Goal: Task Accomplishment & Management: Complete application form

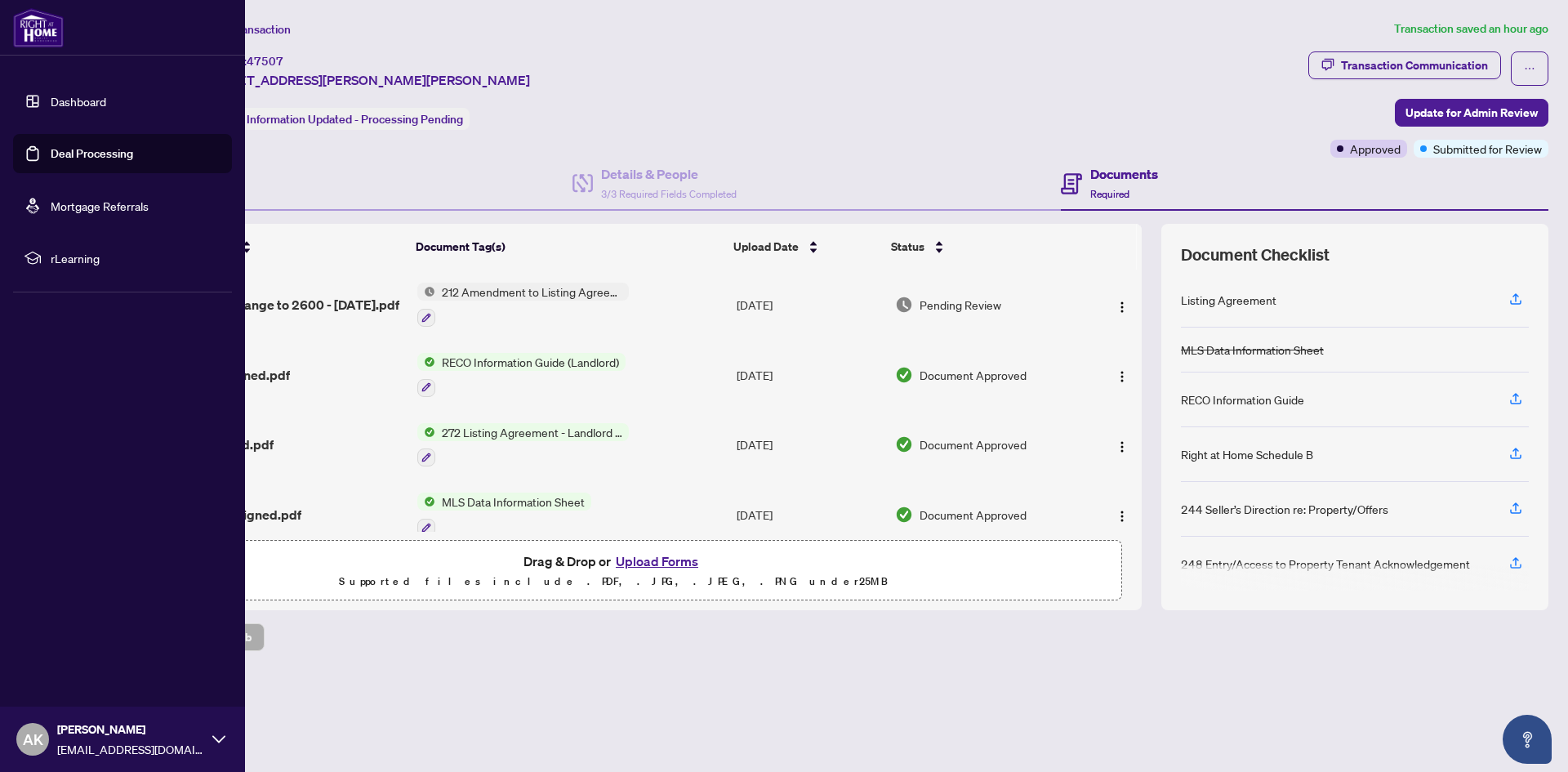
click at [51, 146] on link "Deal Processing" at bounding box center [92, 153] width 82 height 15
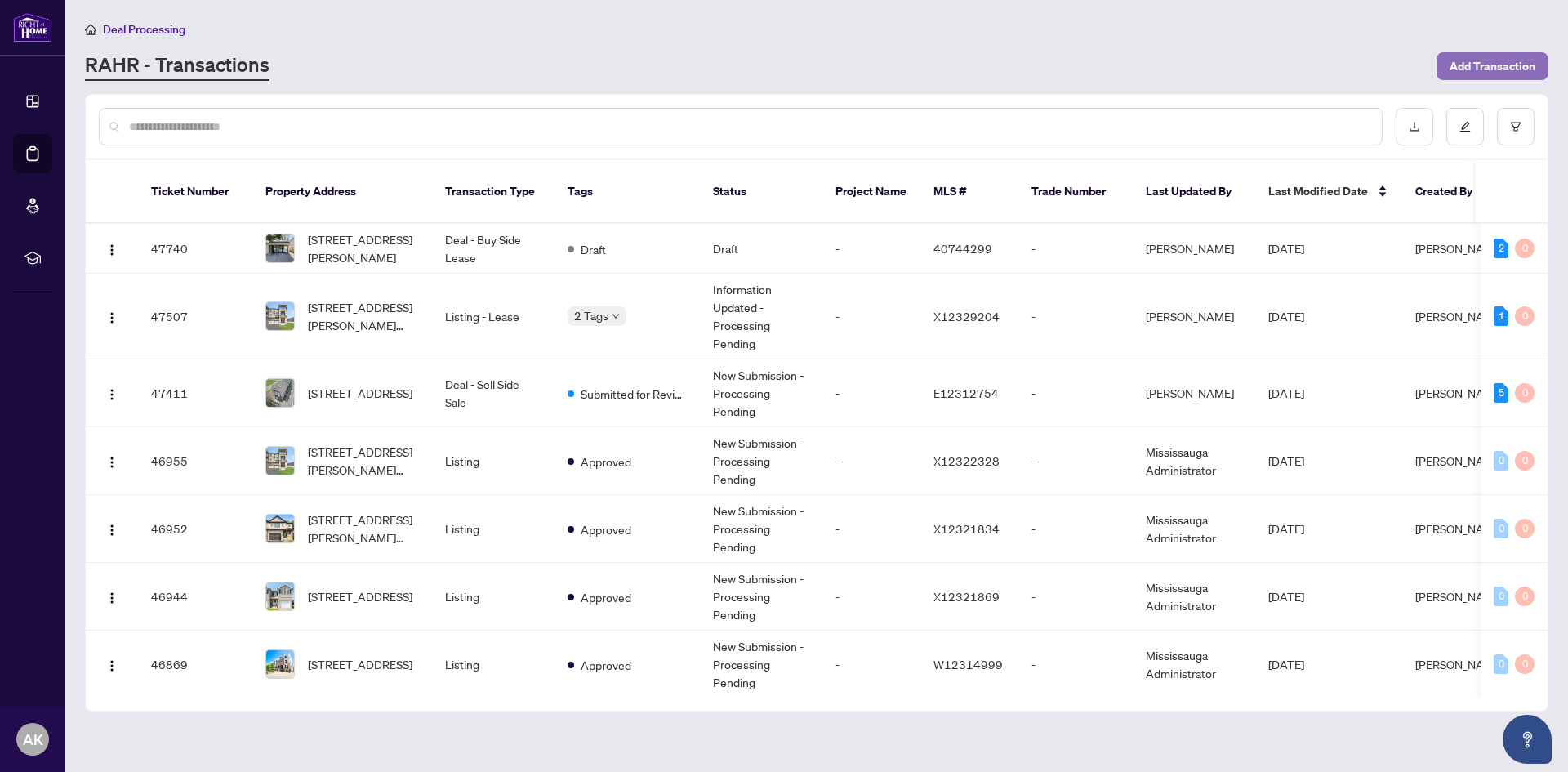
click at [1522, 64] on span "Add Transaction" at bounding box center [1492, 66] width 85 height 26
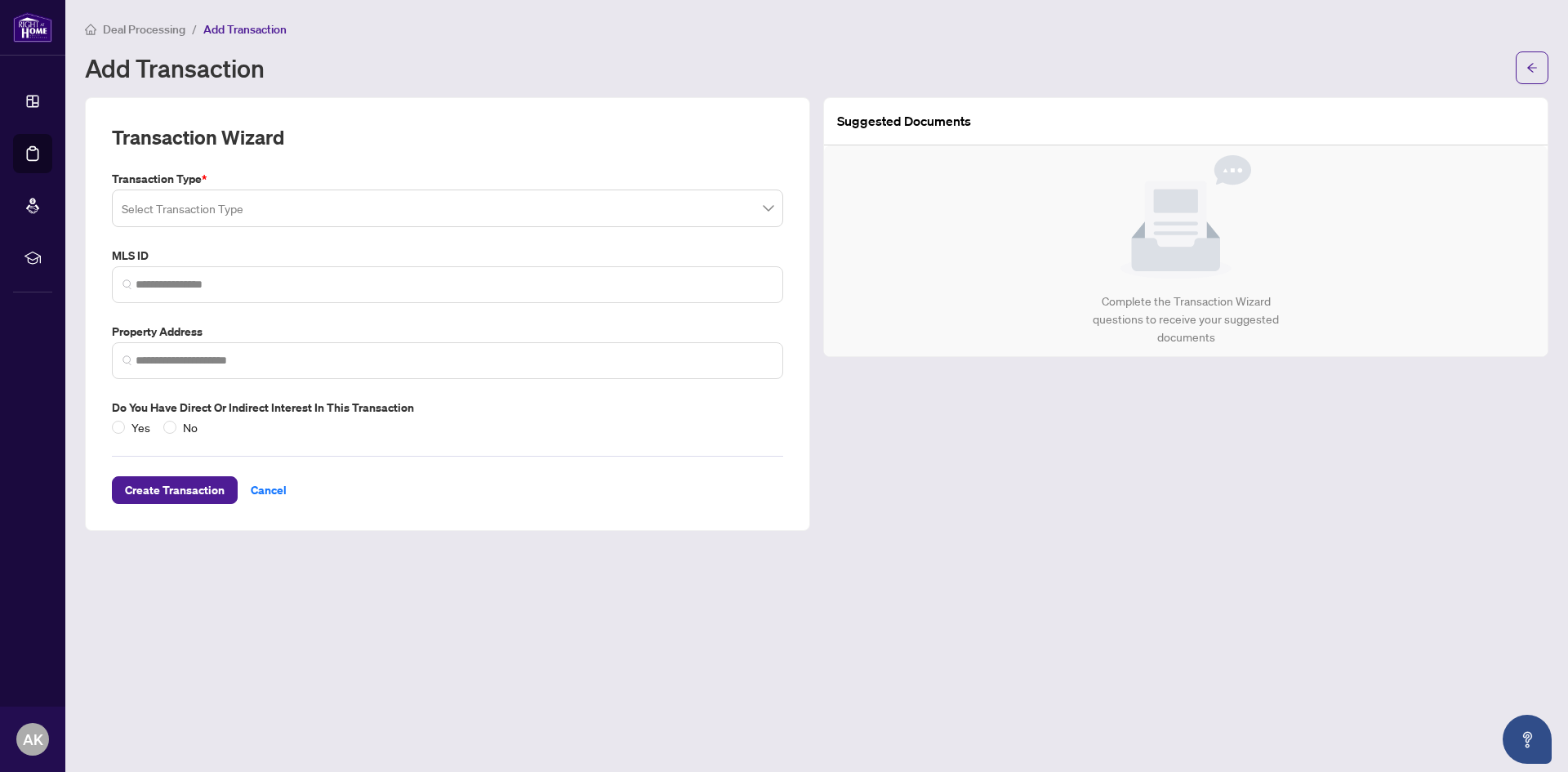
click at [195, 213] on input "search" at bounding box center [440, 210] width 637 height 36
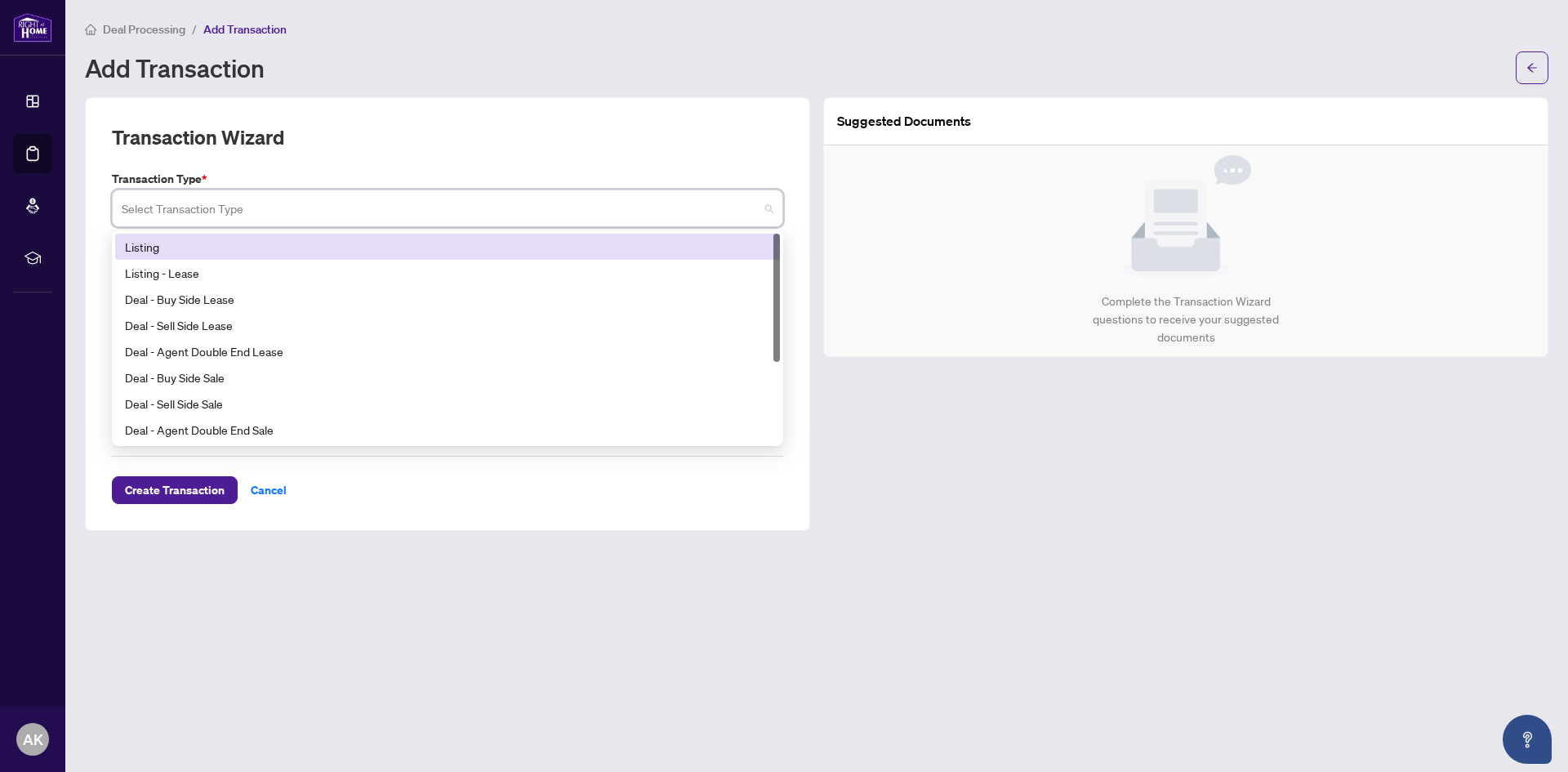
click at [203, 251] on div "Listing" at bounding box center [447, 246] width 646 height 18
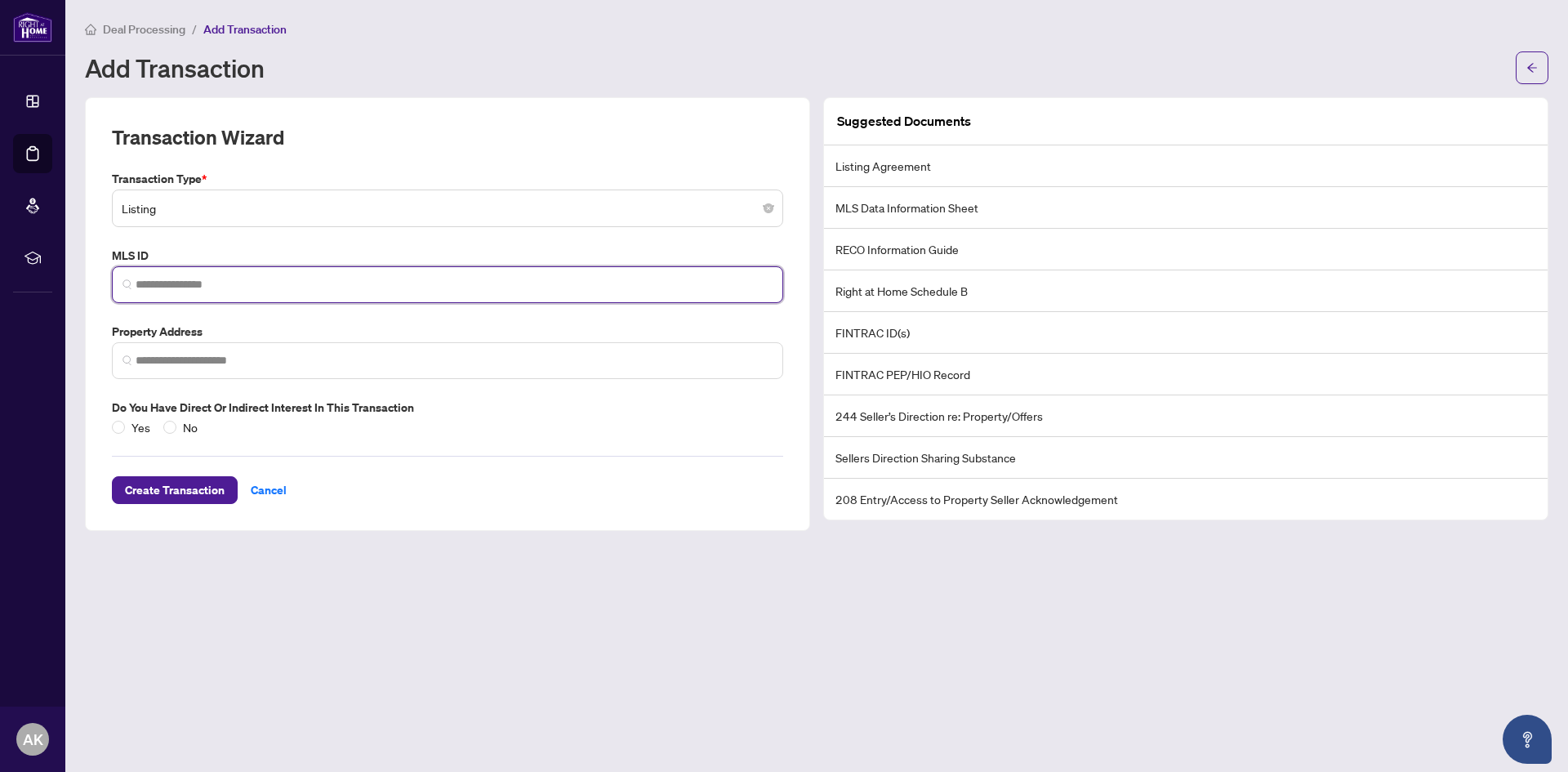
click at [257, 287] on input "search" at bounding box center [453, 283] width 637 height 17
paste input "*********"
type input "*********"
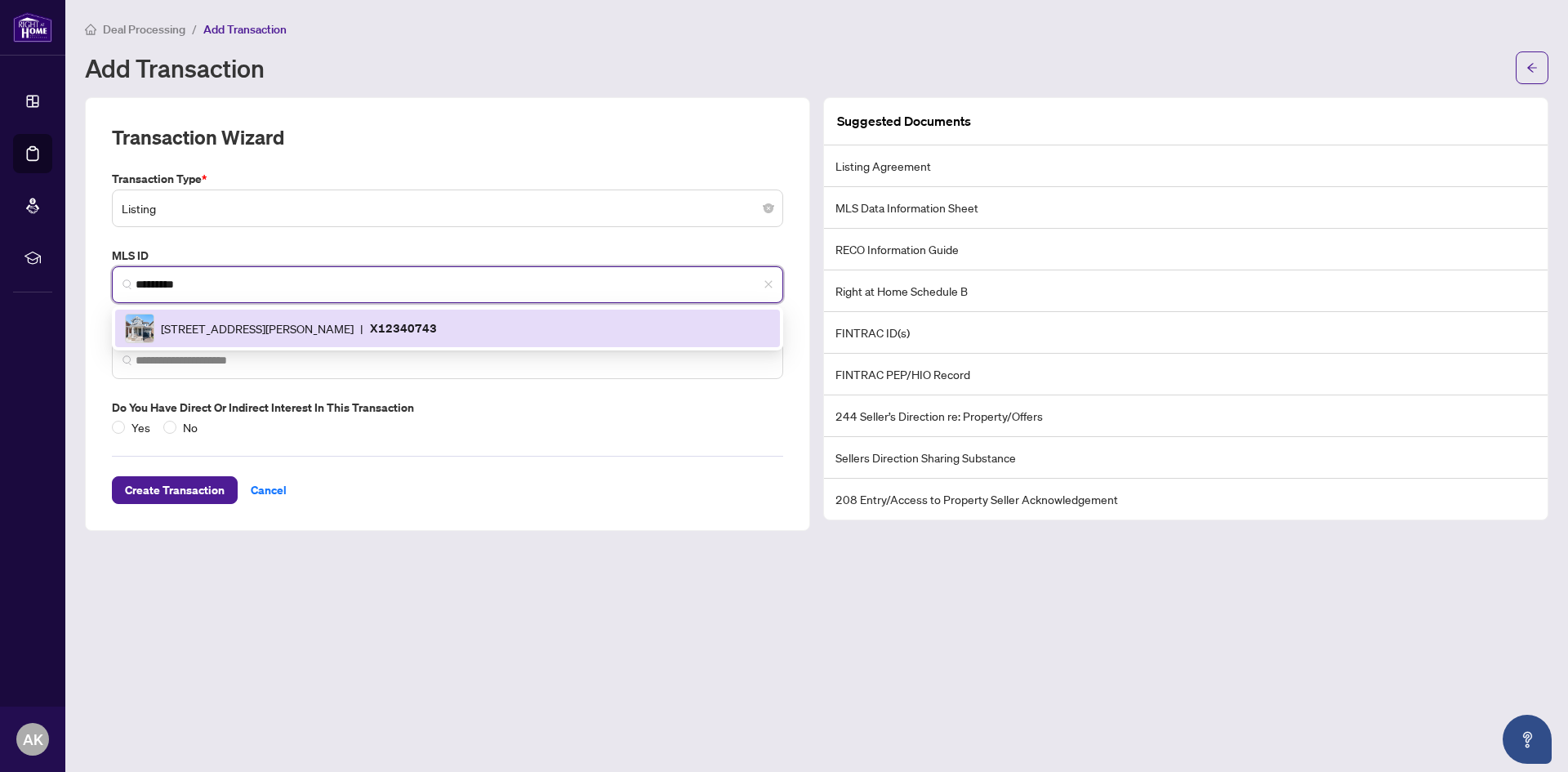
click at [223, 336] on div "28 Pickett Pl, Cambridge, Ontario N3E 0B4, Canada | X12340743" at bounding box center [447, 329] width 646 height 29
type input "**********"
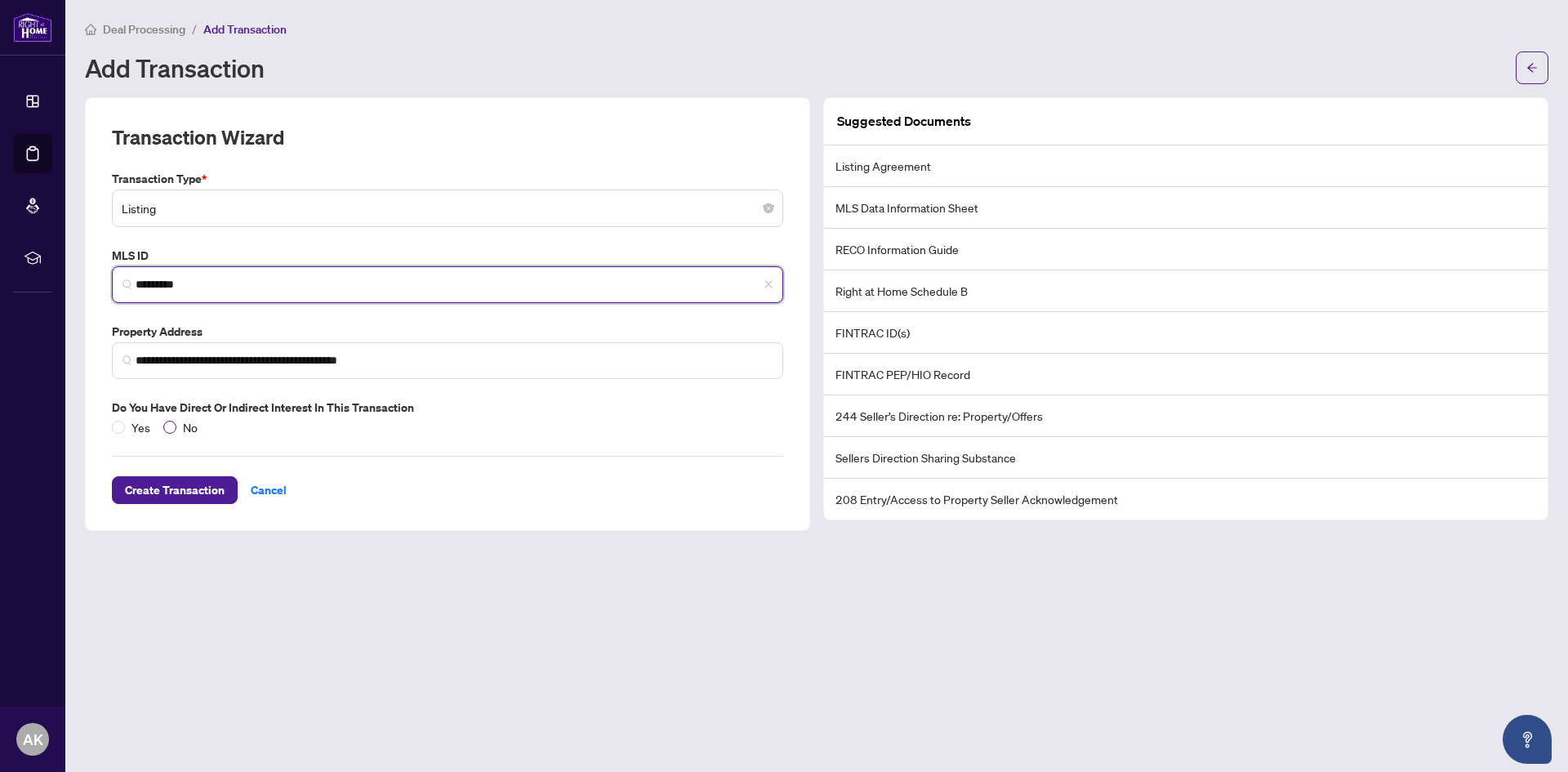
type input "*********"
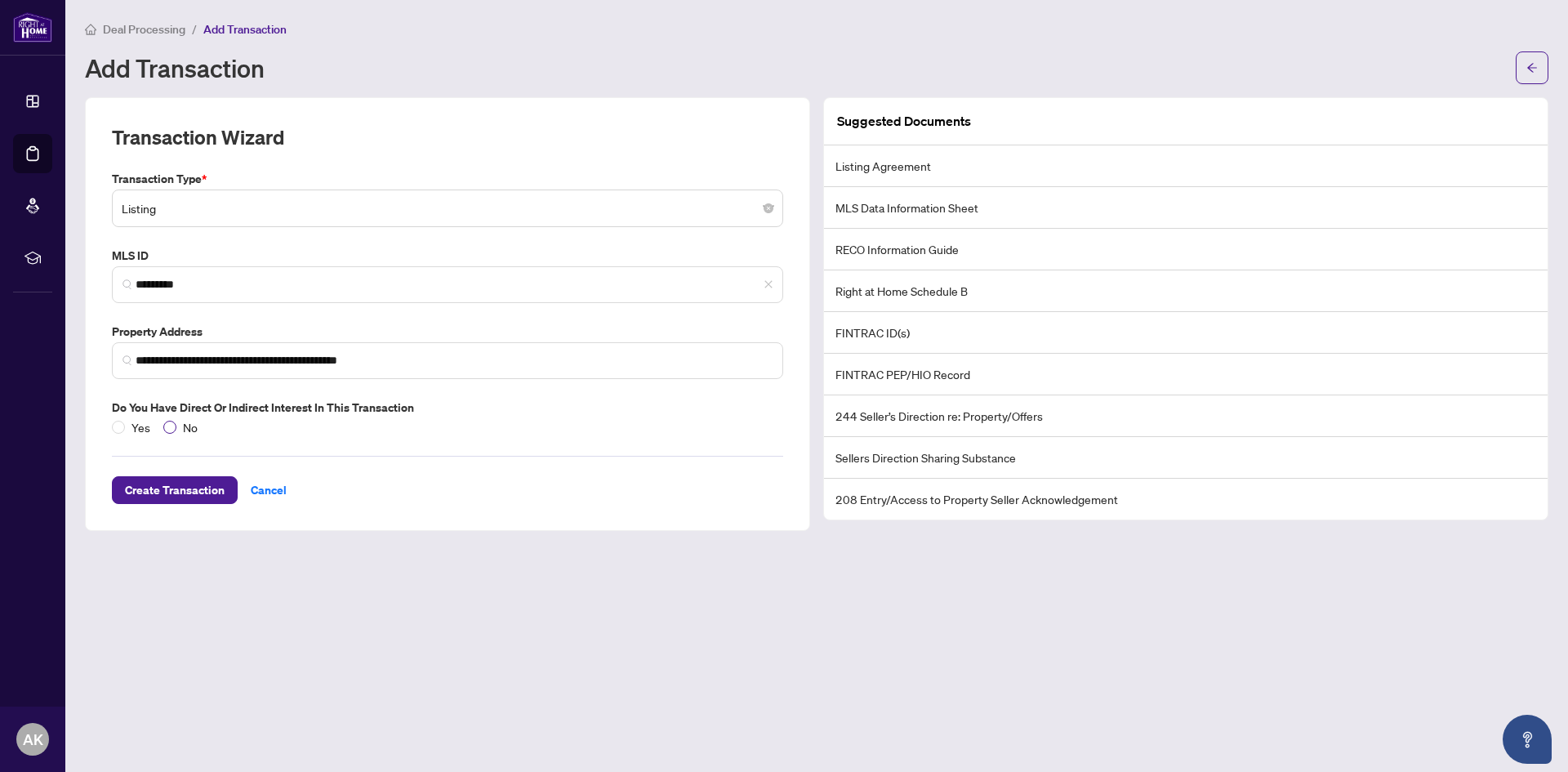
drag, startPoint x: 182, startPoint y: 423, endPoint x: 178, endPoint y: 432, distance: 9.8
click at [181, 423] on span "No" at bounding box center [190, 427] width 27 height 18
click at [168, 485] on span "Create Transaction" at bounding box center [175, 489] width 100 height 26
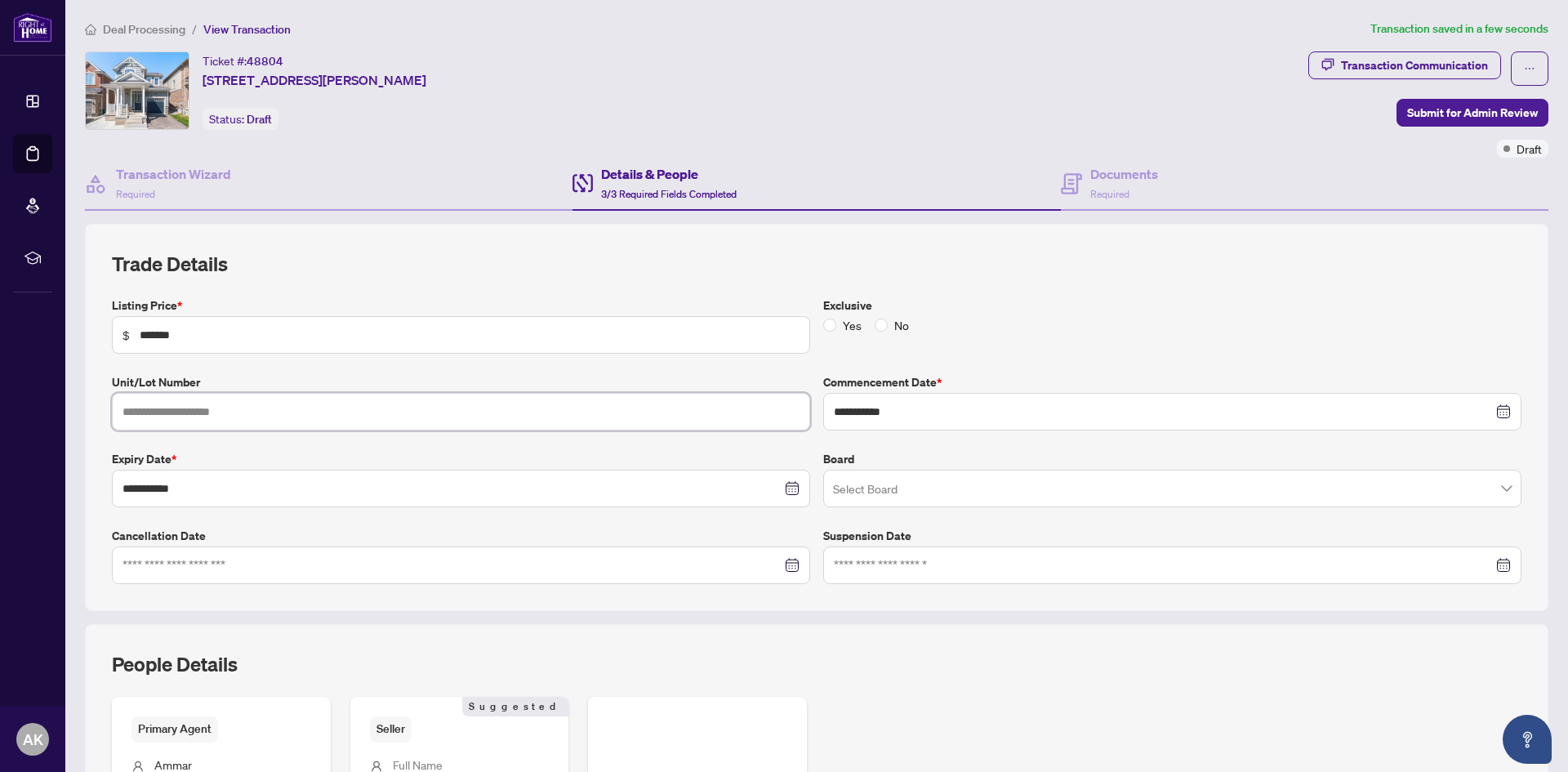
click at [352, 417] on input "text" at bounding box center [461, 411] width 699 height 37
click at [895, 476] on input "search" at bounding box center [1165, 490] width 664 height 36
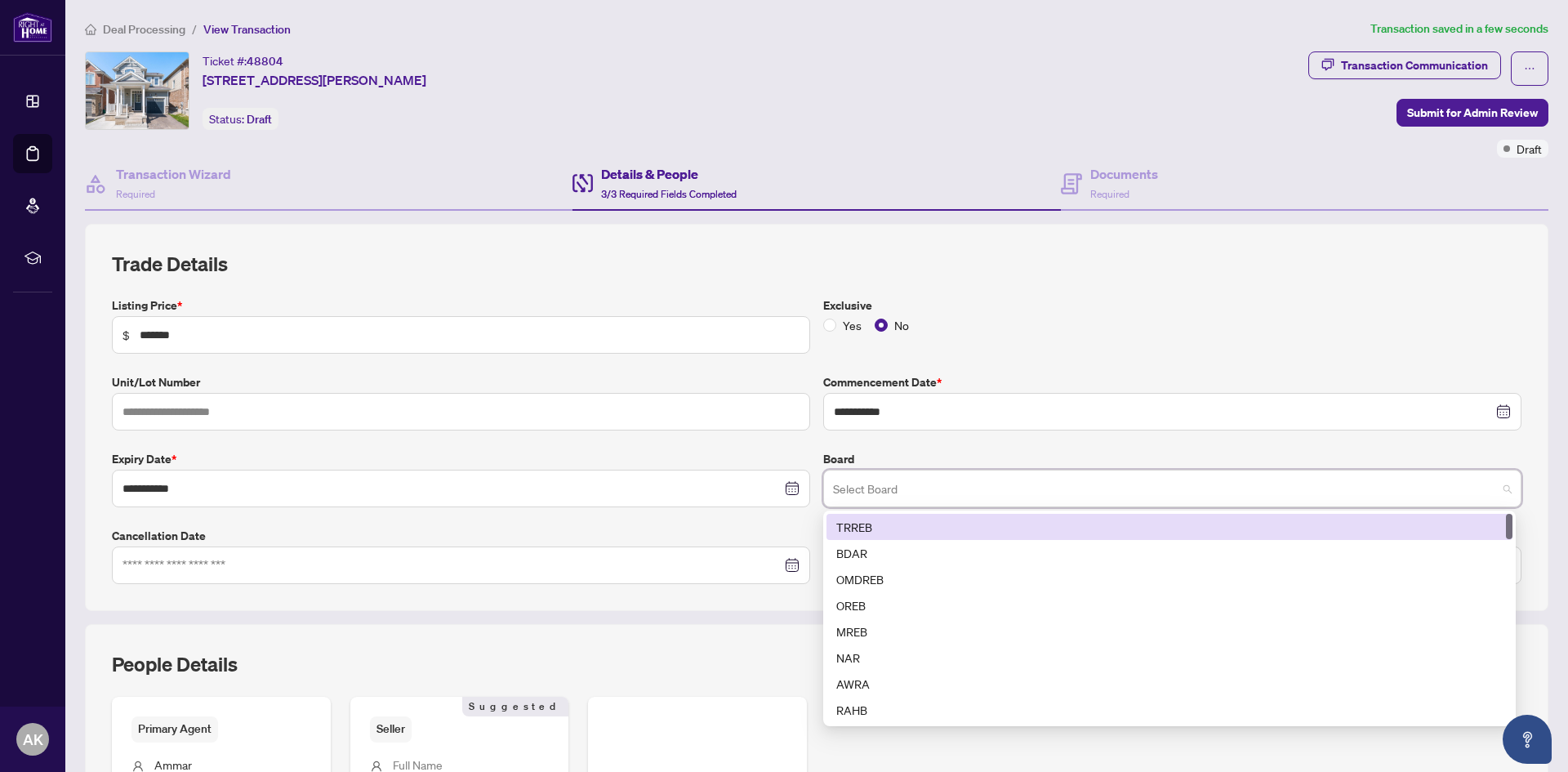
click at [893, 529] on div "TRREB" at bounding box center [1169, 527] width 666 height 18
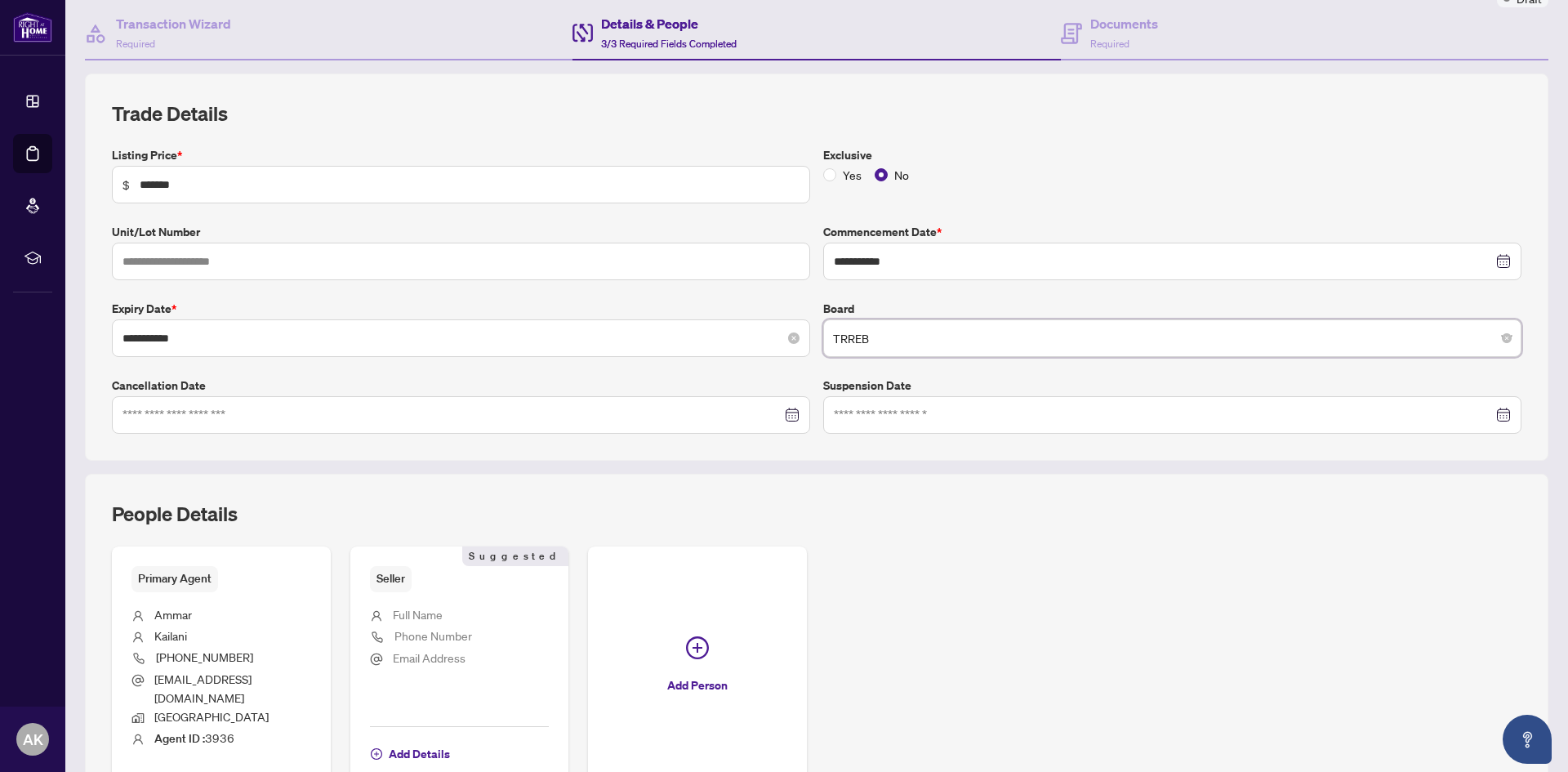
scroll to position [163, 0]
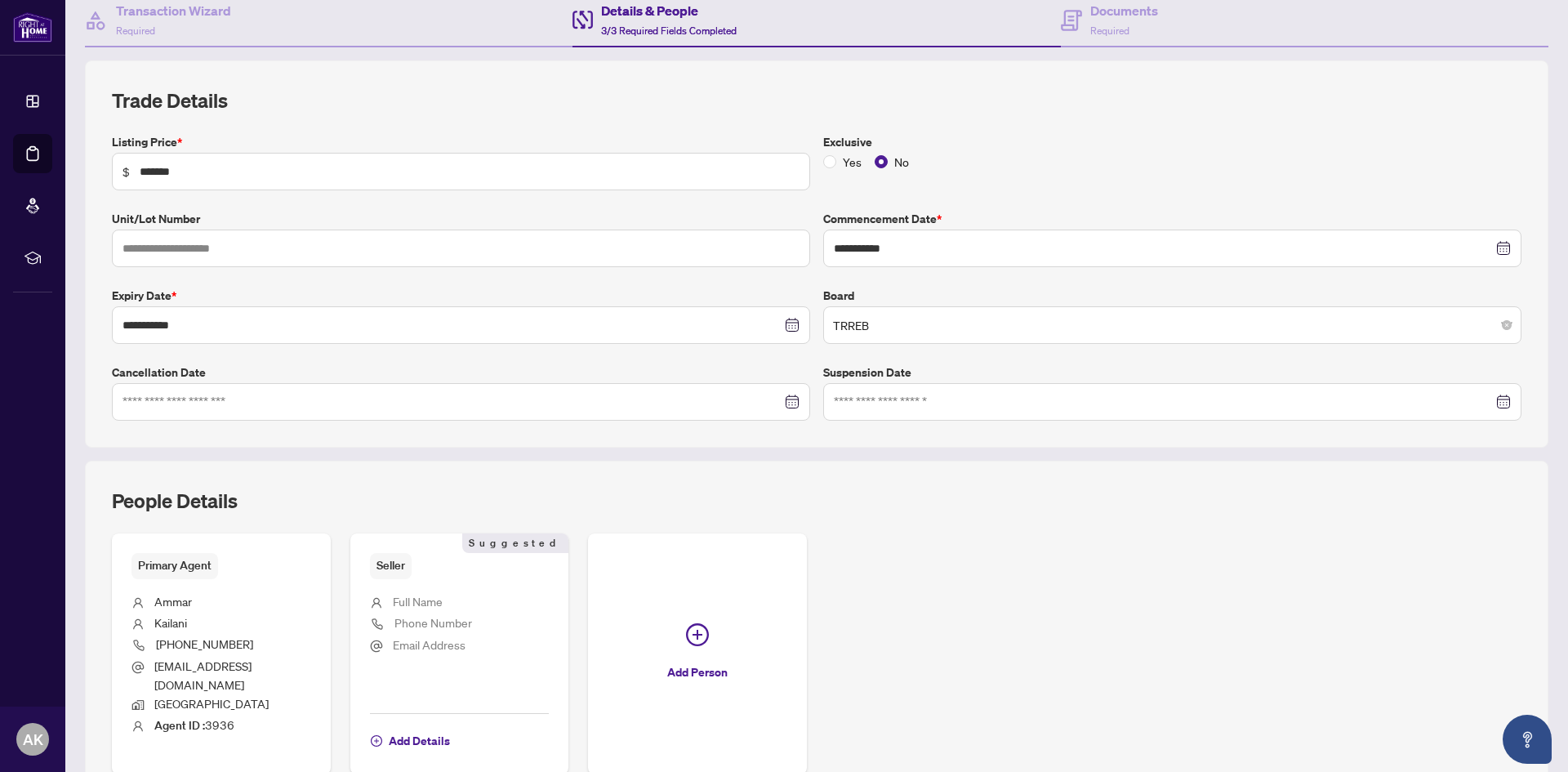
click at [881, 516] on div "People Details" at bounding box center [816, 510] width 1410 height 46
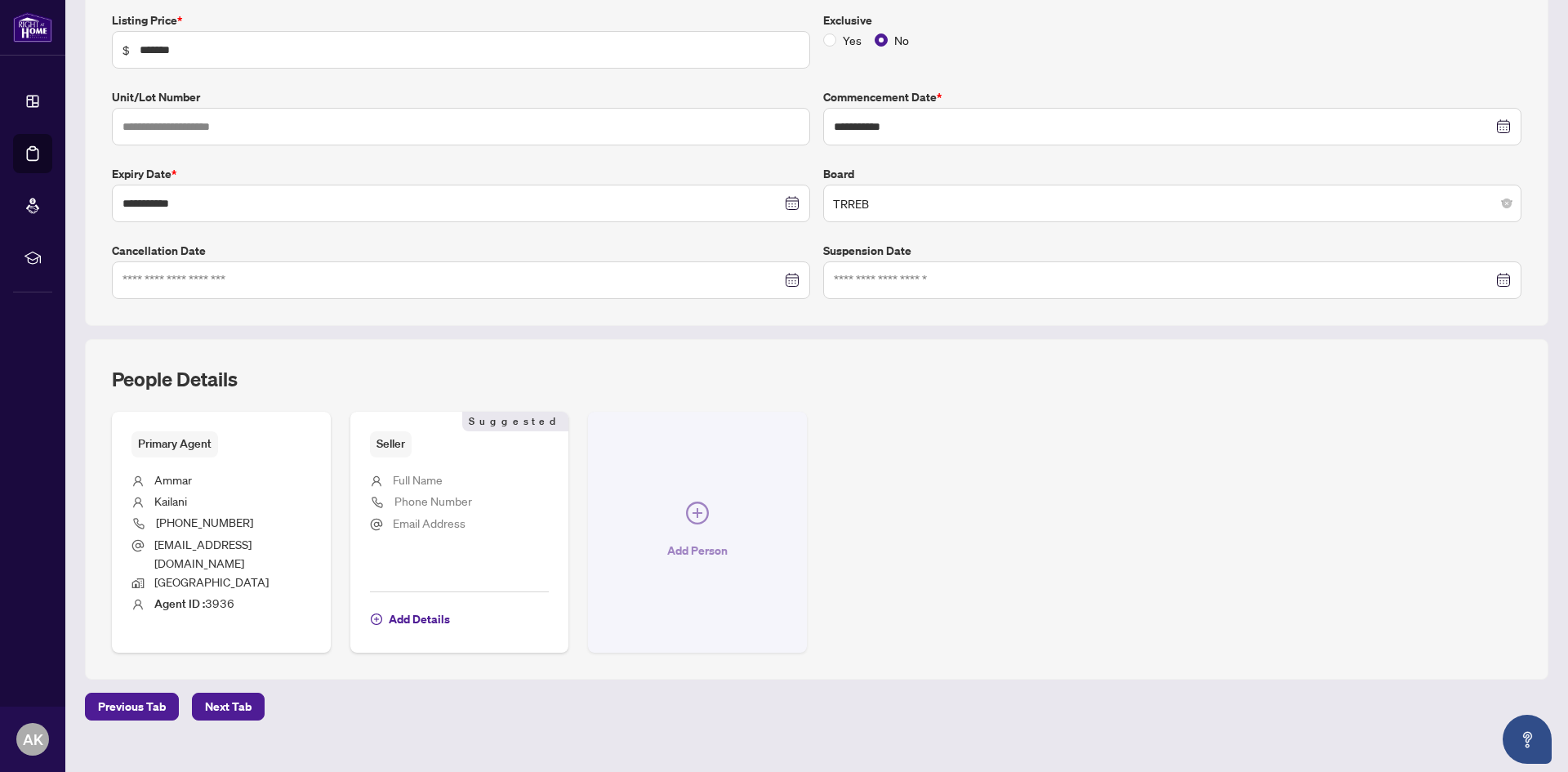
scroll to position [293, 0]
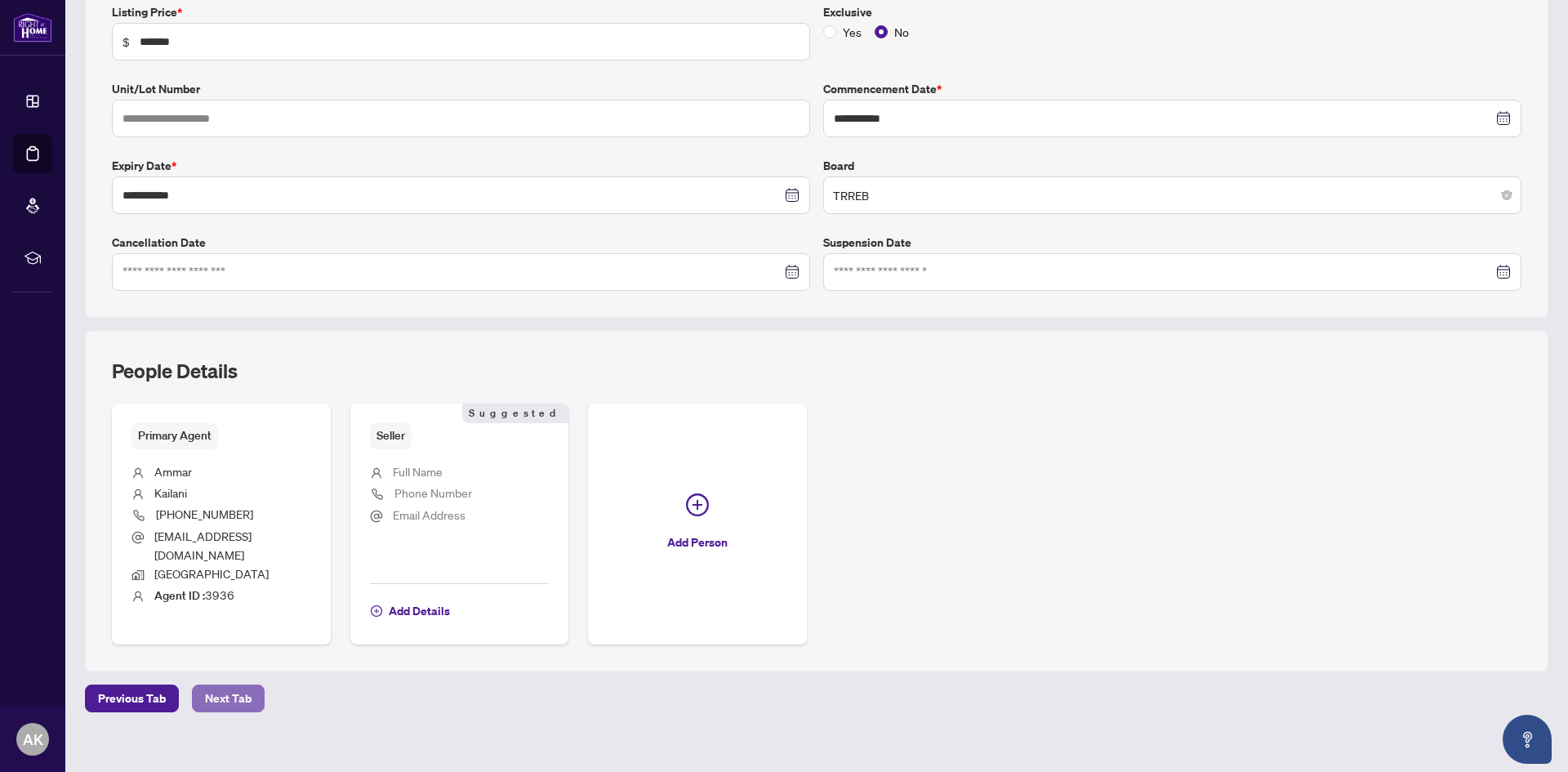
click at [232, 685] on span "Next Tab" at bounding box center [228, 697] width 46 height 26
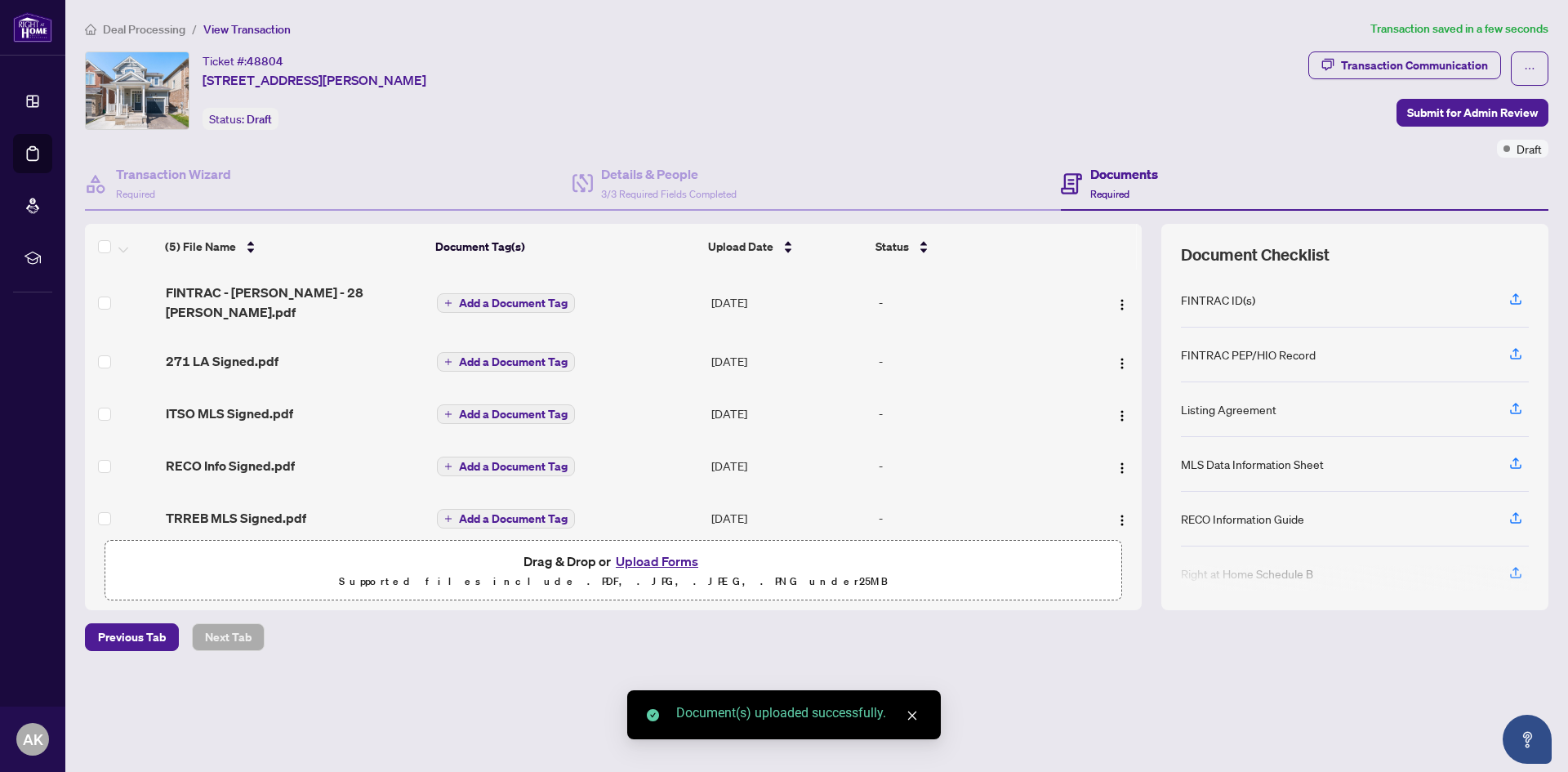
click at [484, 356] on span "Add a Document Tag" at bounding box center [513, 362] width 109 height 12
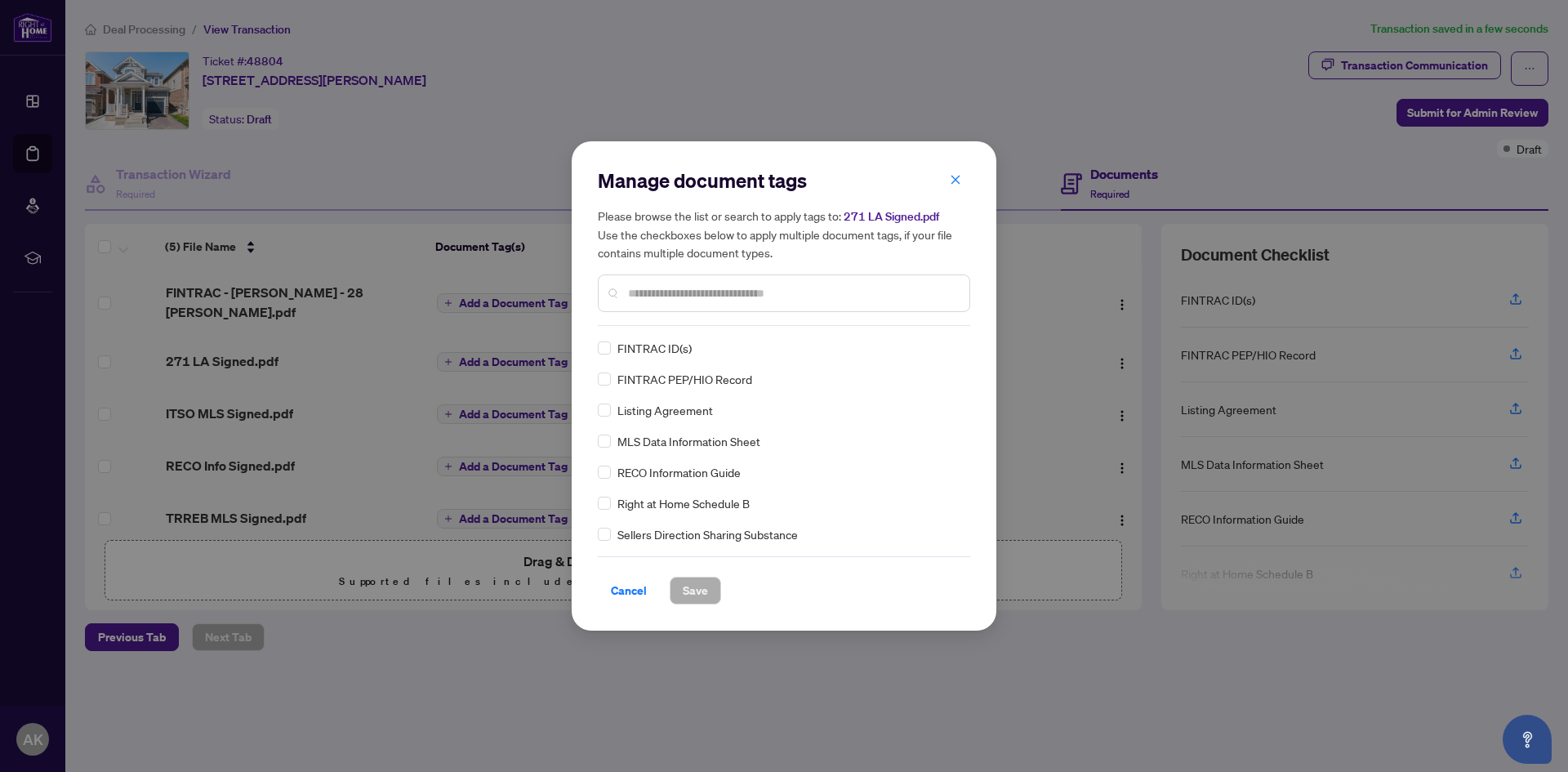
click at [785, 289] on input "text" at bounding box center [792, 293] width 329 height 18
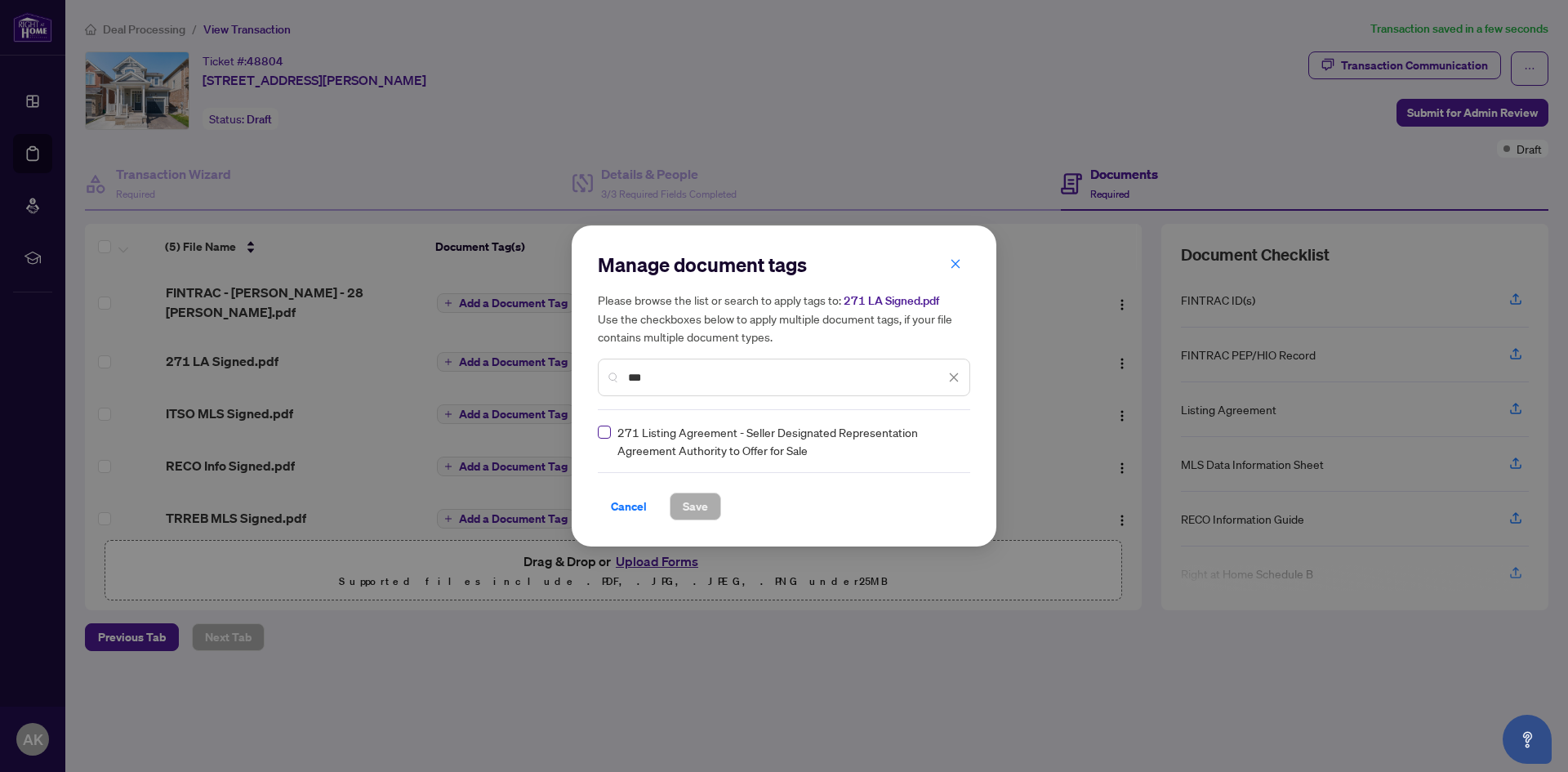
type input "***"
click at [690, 510] on span "Save" at bounding box center [696, 506] width 26 height 26
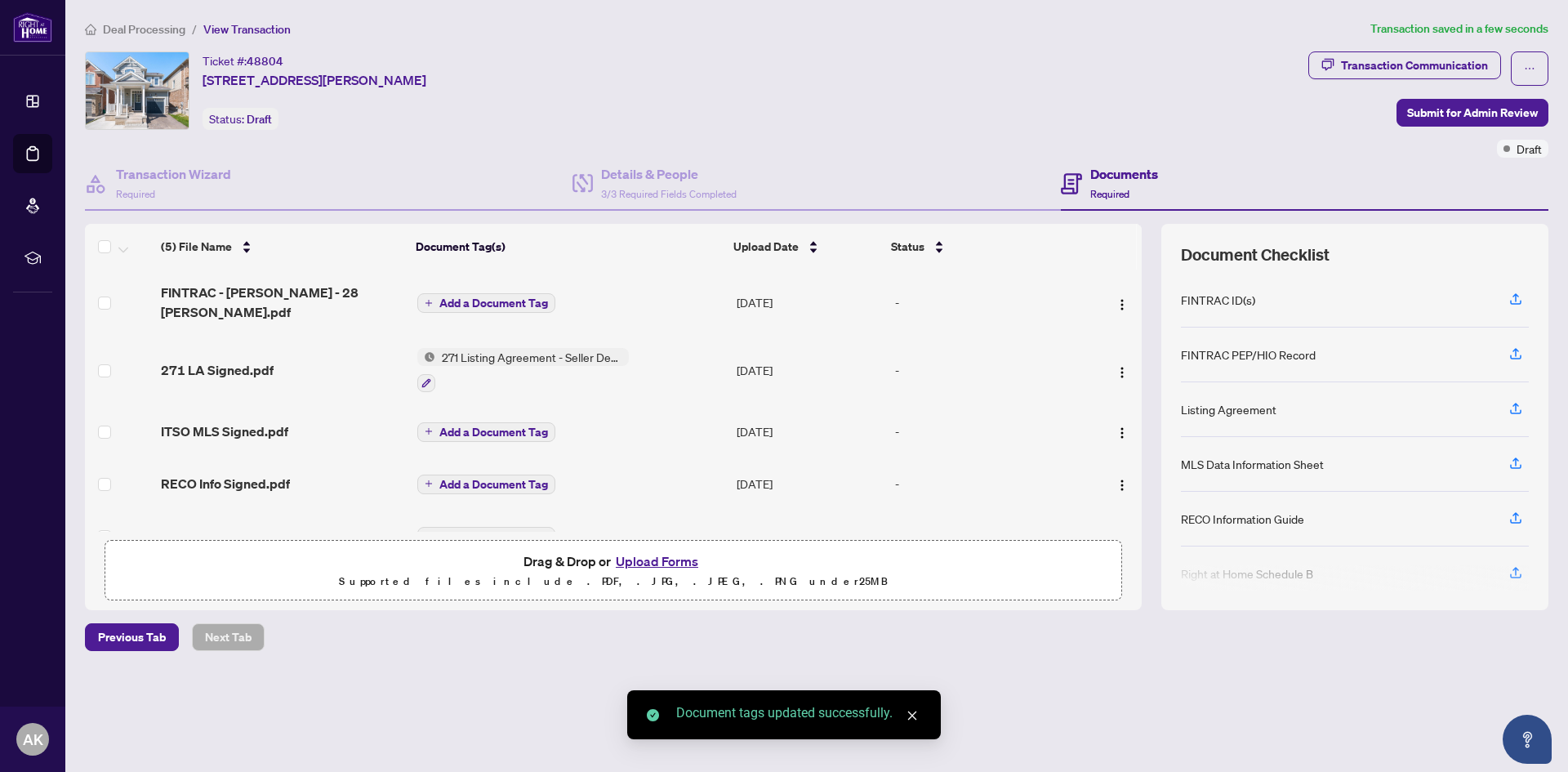
click at [494, 427] on span "Add a Document Tag" at bounding box center [494, 433] width 109 height 12
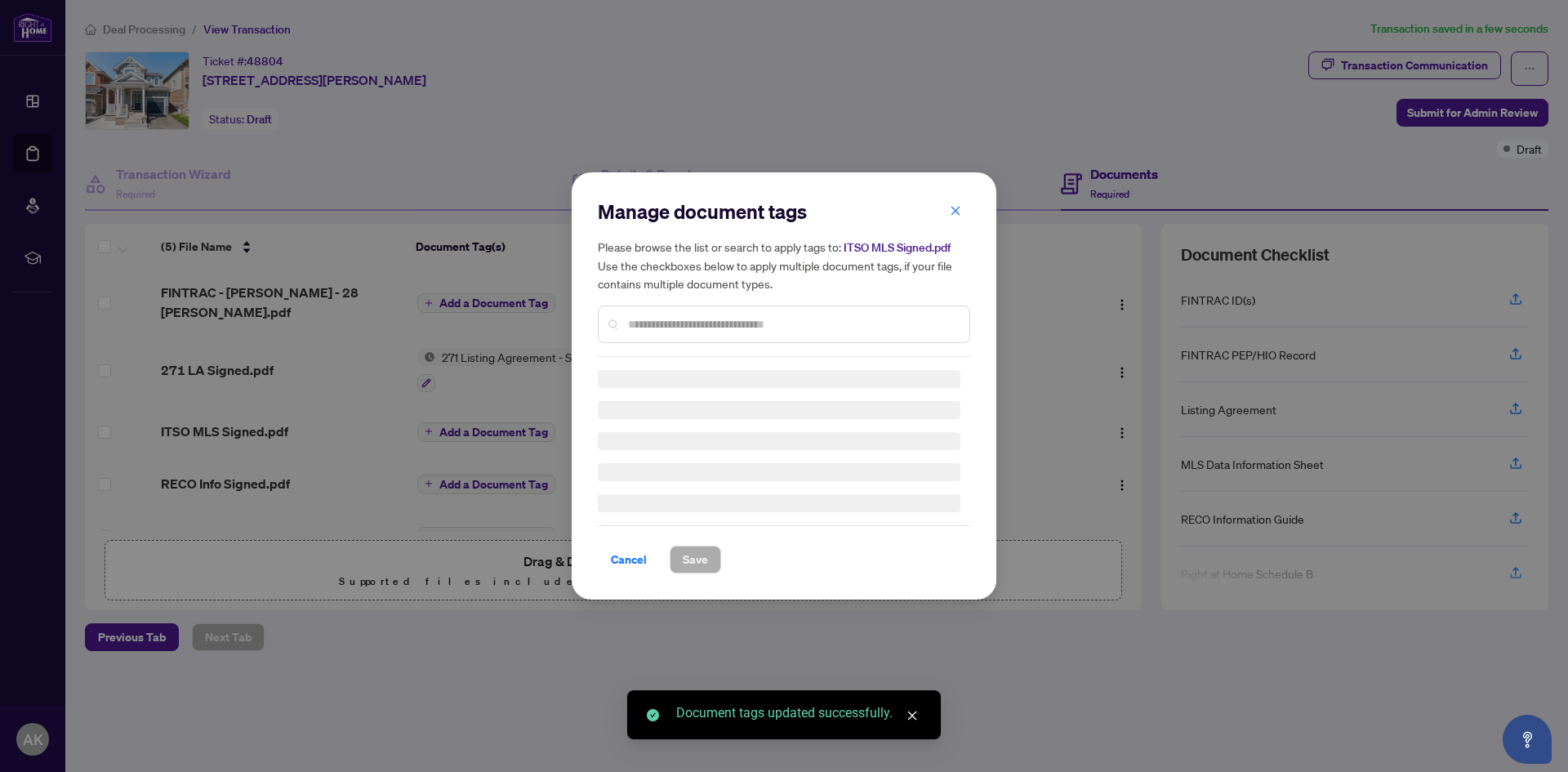
click at [744, 320] on div "Manage document tags Please browse the list or search to apply tags to: ITSO ML…" at bounding box center [784, 278] width 373 height 159
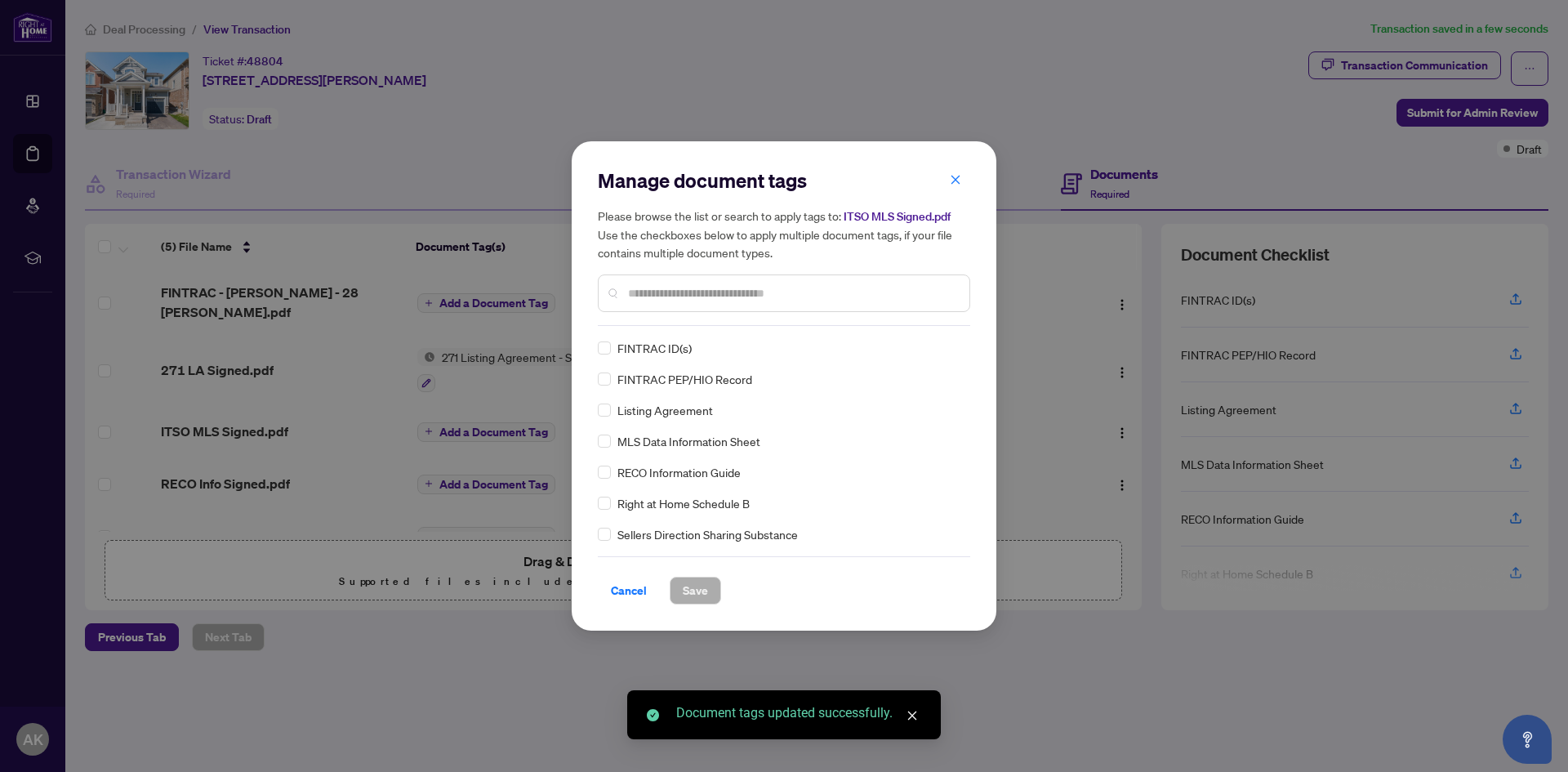
click at [738, 292] on input "text" at bounding box center [792, 293] width 329 height 18
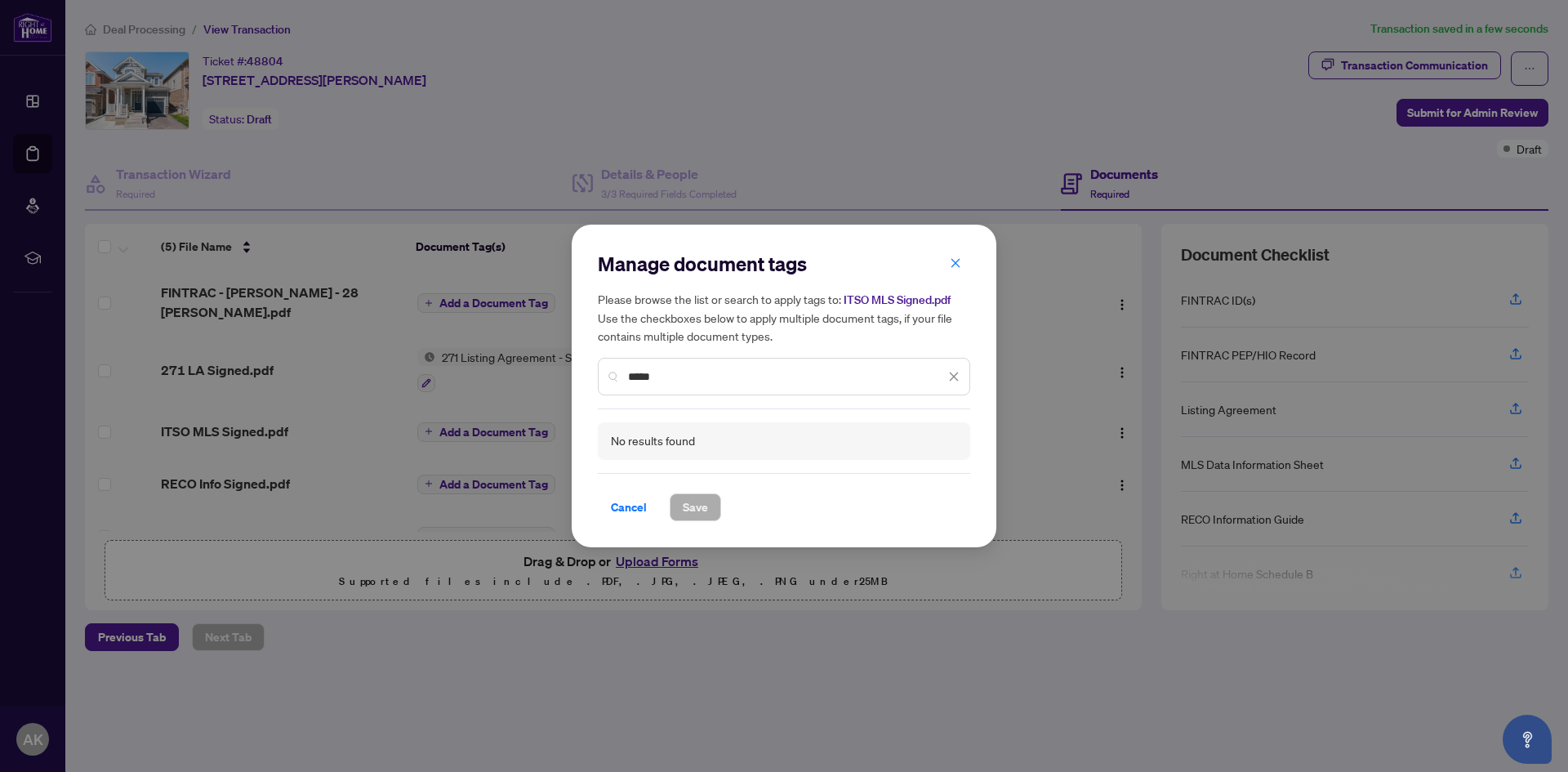
drag, startPoint x: 674, startPoint y: 369, endPoint x: 479, endPoint y: 389, distance: 196.0
click at [479, 389] on div "Manage document tags Please browse the list or search to apply tags to: ITSO ML…" at bounding box center [784, 386] width 1568 height 772
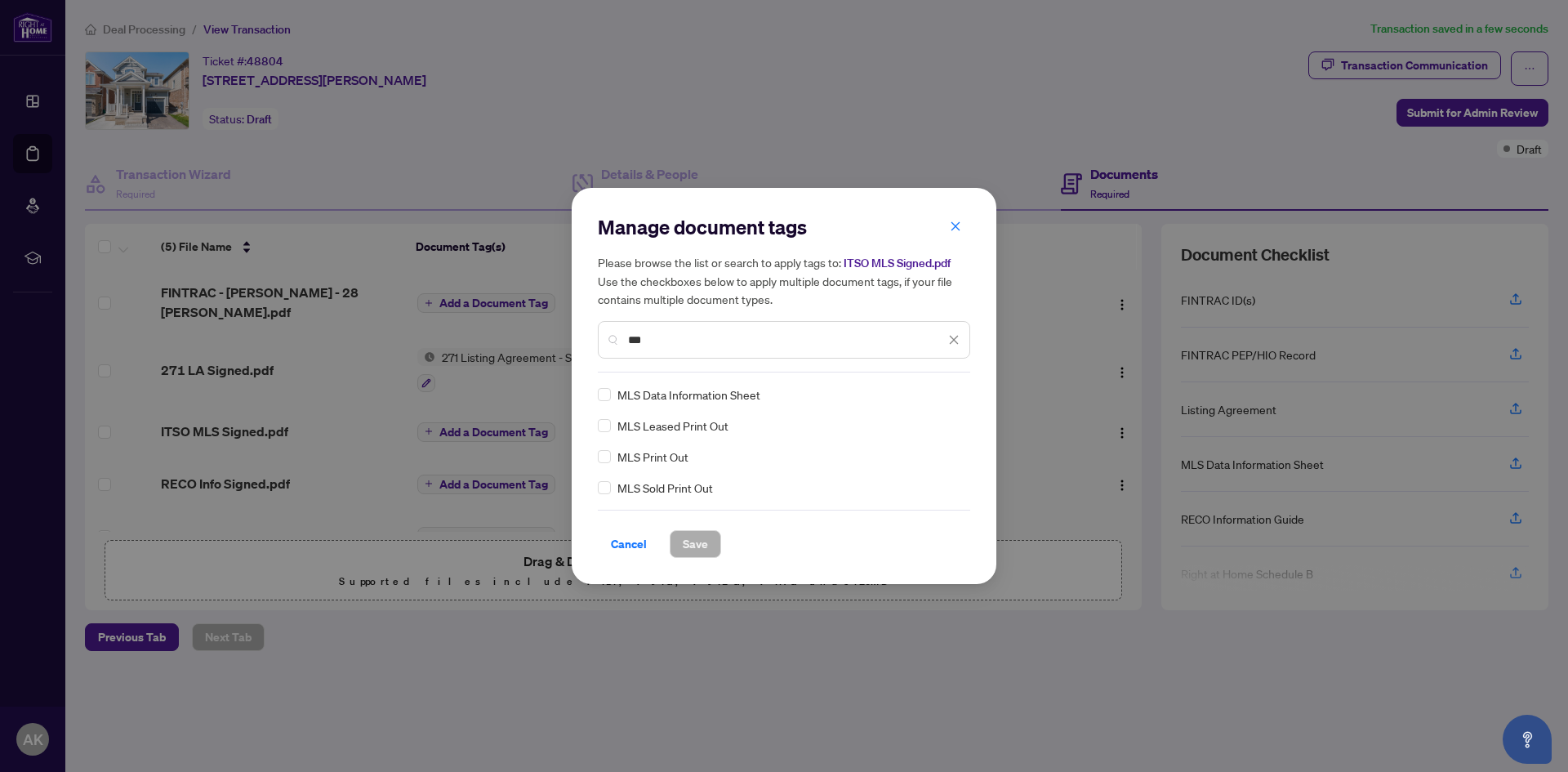
type input "***"
click at [700, 560] on div "Manage document tags Please browse the list or search to apply tags to: ITSO ML…" at bounding box center [784, 386] width 425 height 396
click at [696, 554] on span "Save" at bounding box center [696, 543] width 26 height 26
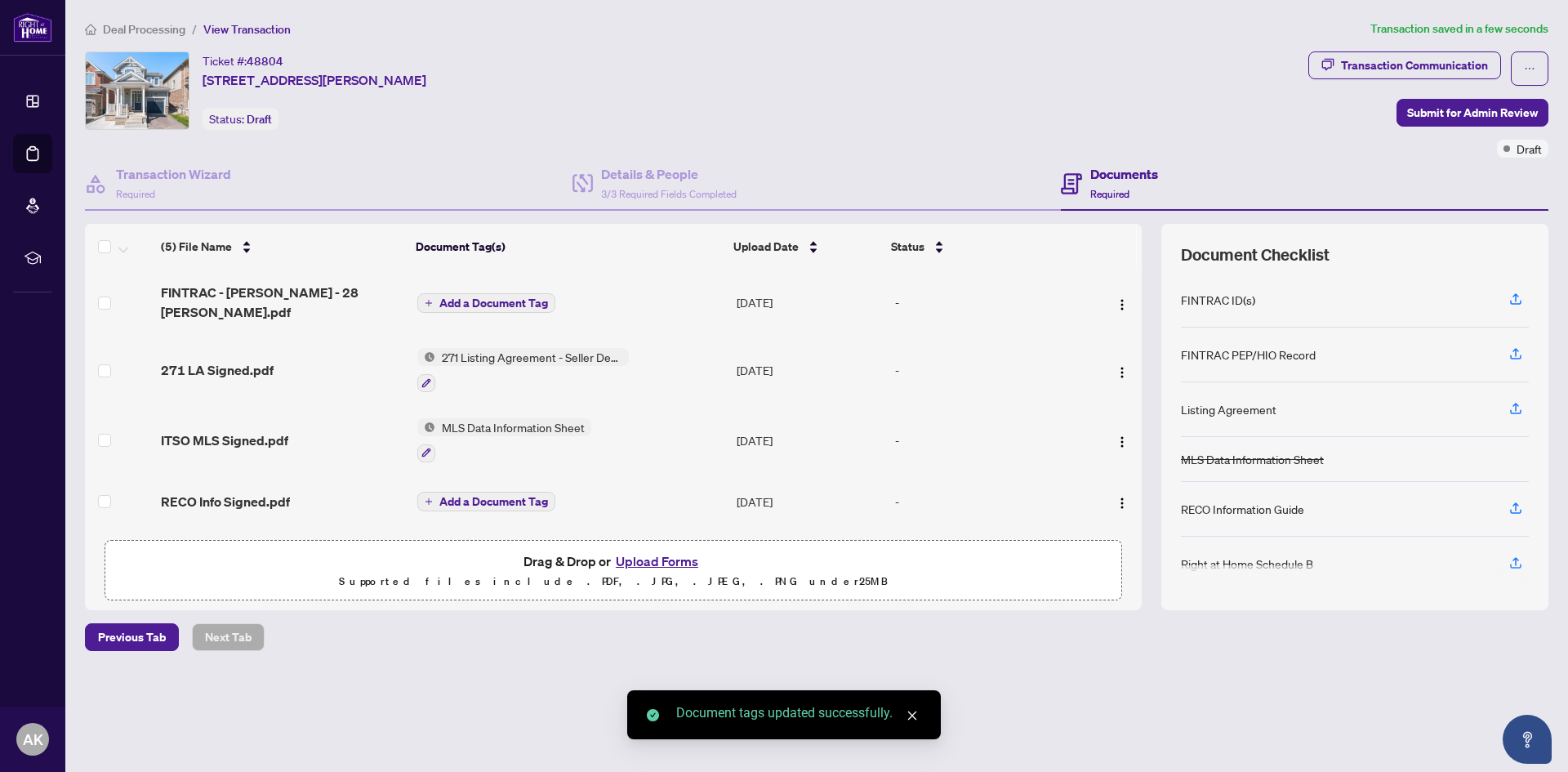
click at [469, 495] on span "Add a Document Tag" at bounding box center [494, 501] width 109 height 12
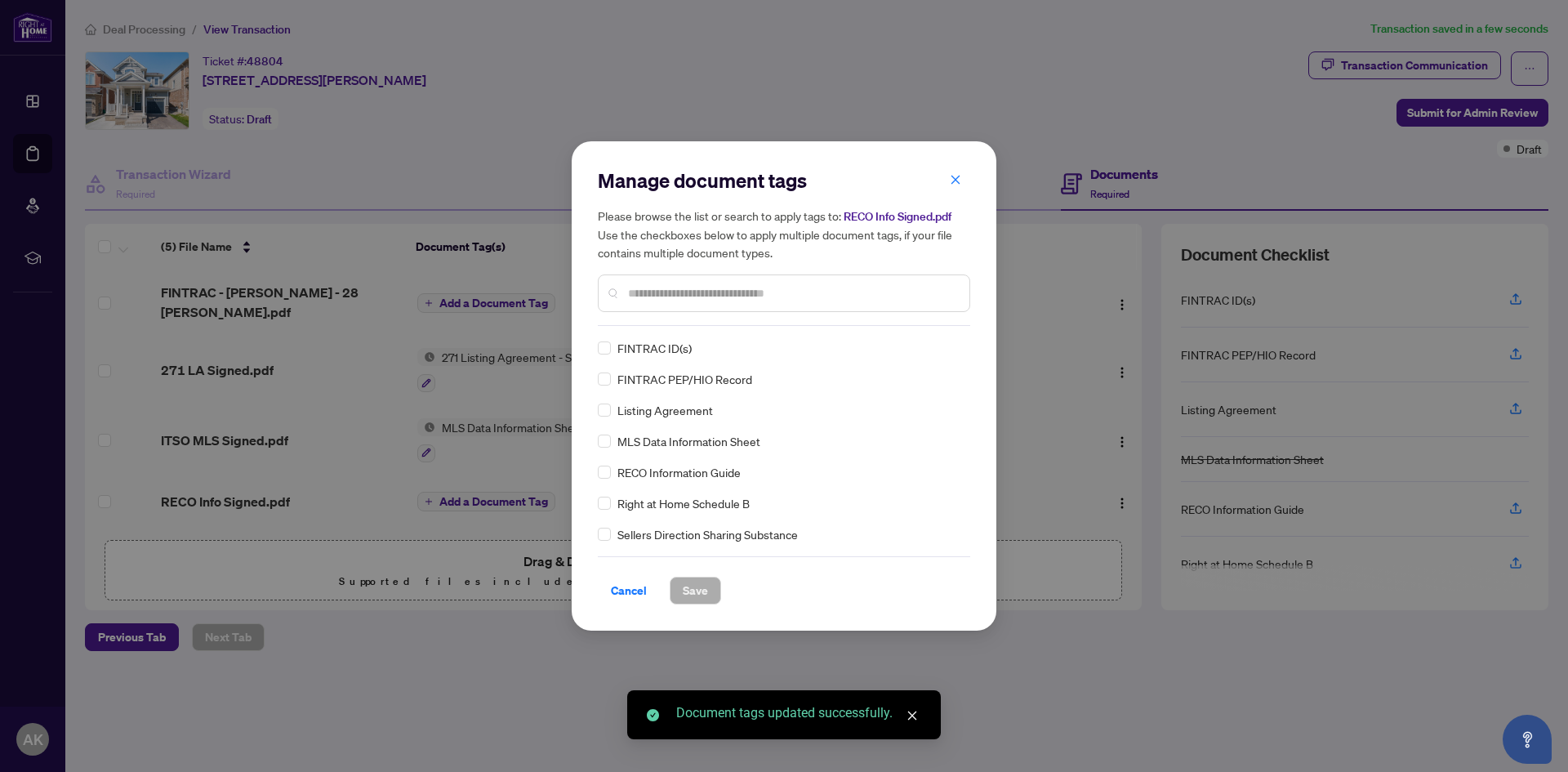
click at [713, 300] on input "text" at bounding box center [792, 293] width 329 height 18
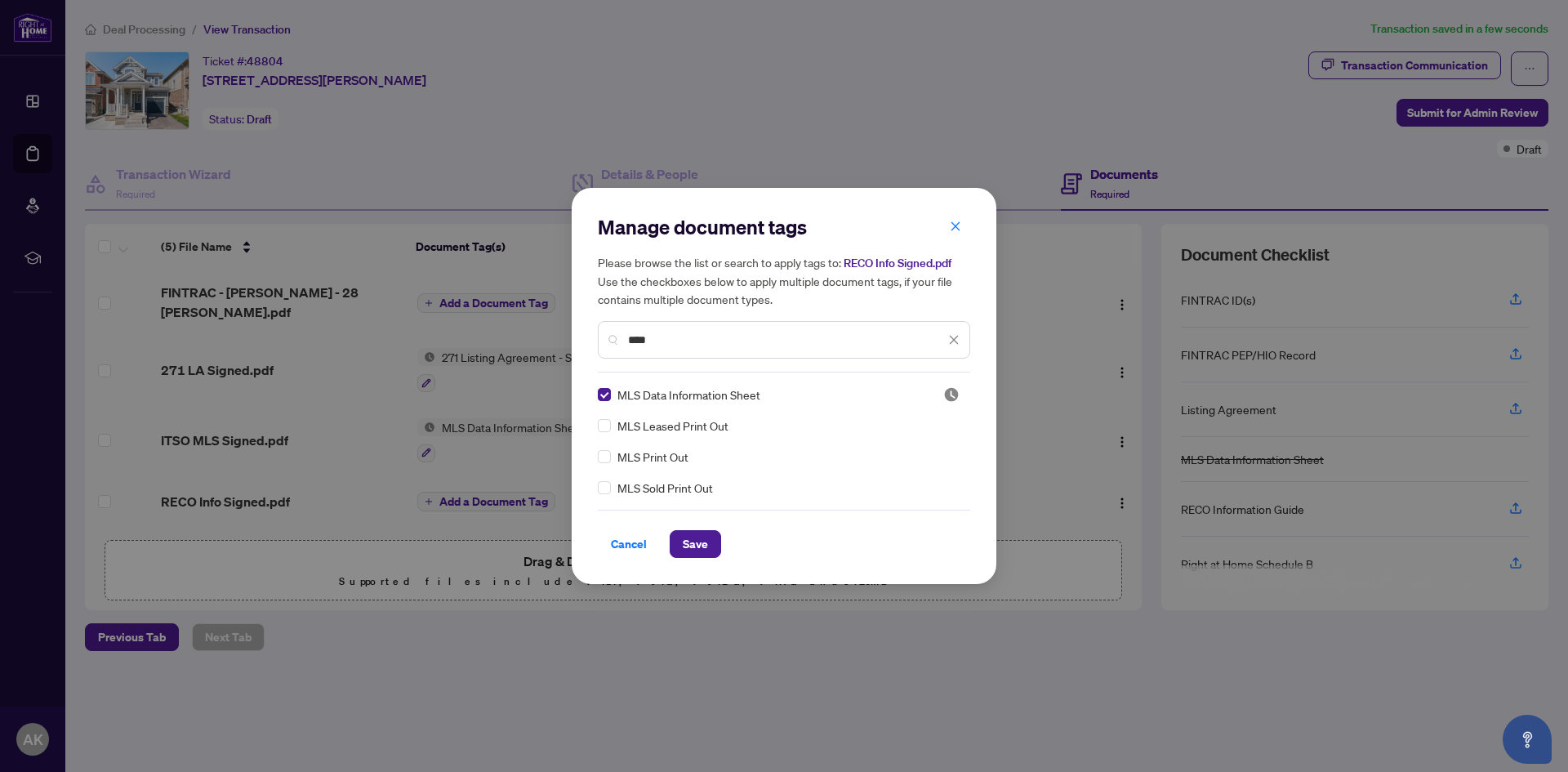
drag, startPoint x: 690, startPoint y: 550, endPoint x: 724, endPoint y: 412, distance: 142.1
click at [724, 412] on div "Manage document tags Please browse the list or search to apply tags to: RECO In…" at bounding box center [784, 386] width 373 height 343
click at [675, 334] on input "***" at bounding box center [786, 339] width 317 height 18
drag, startPoint x: 674, startPoint y: 337, endPoint x: 586, endPoint y: 345, distance: 88.4
click at [586, 345] on div "Manage document tags Please browse the list or search to apply tags to: RECO In…" at bounding box center [784, 386] width 425 height 396
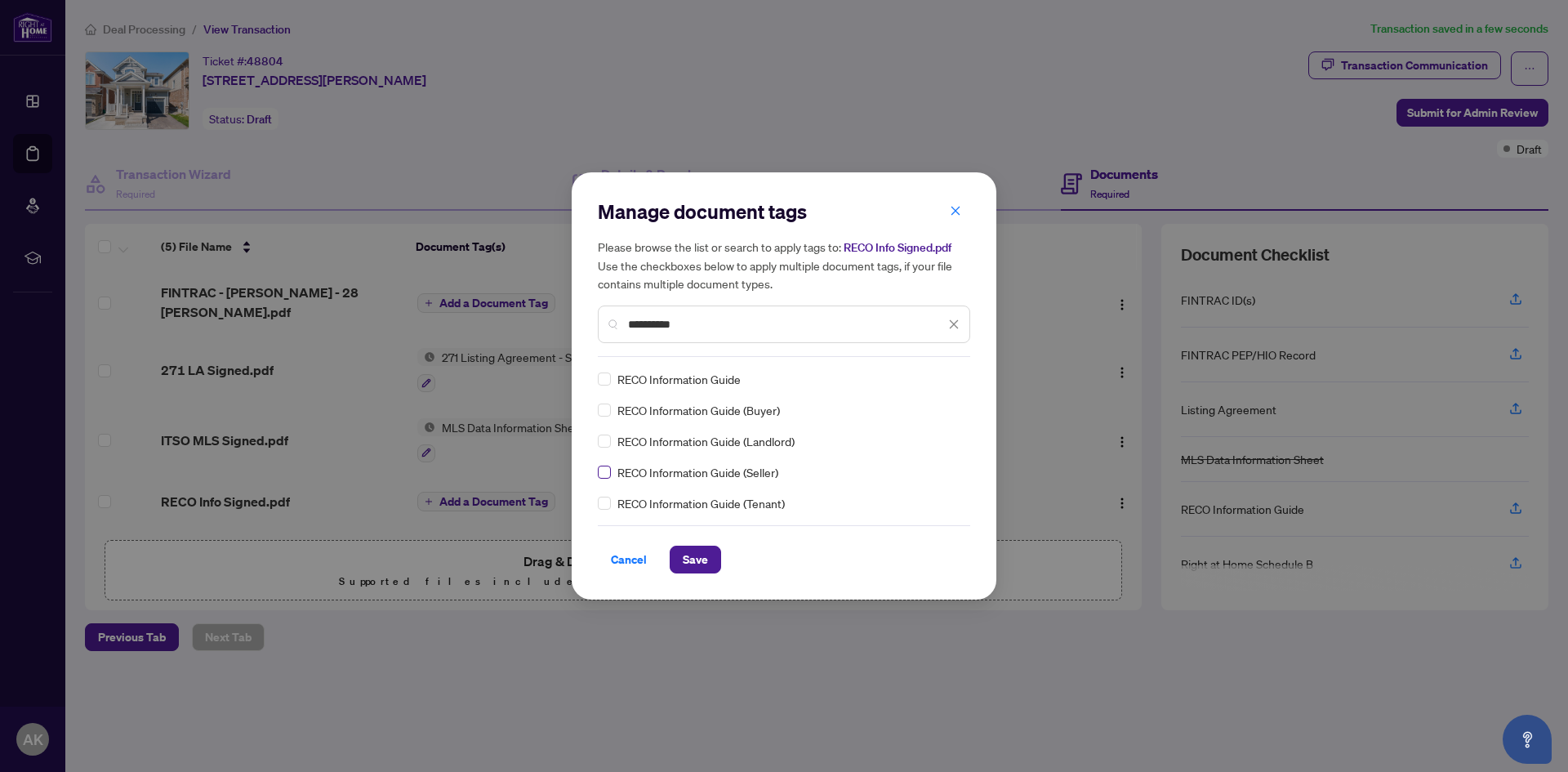
type input "**********"
drag, startPoint x: 671, startPoint y: 549, endPoint x: 691, endPoint y: 557, distance: 21.5
click at [681, 553] on button "Save" at bounding box center [696, 559] width 51 height 27
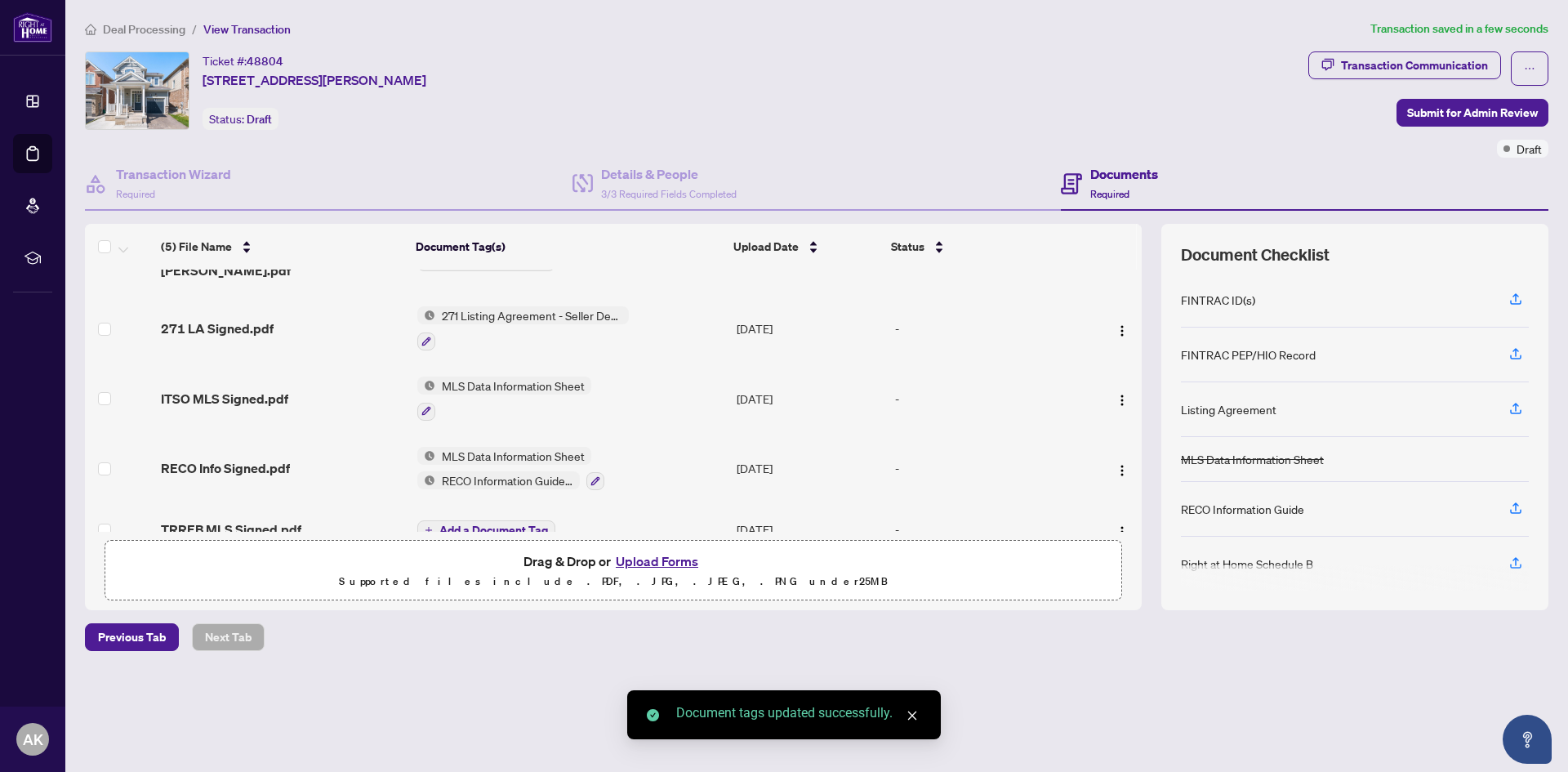
scroll to position [57, 0]
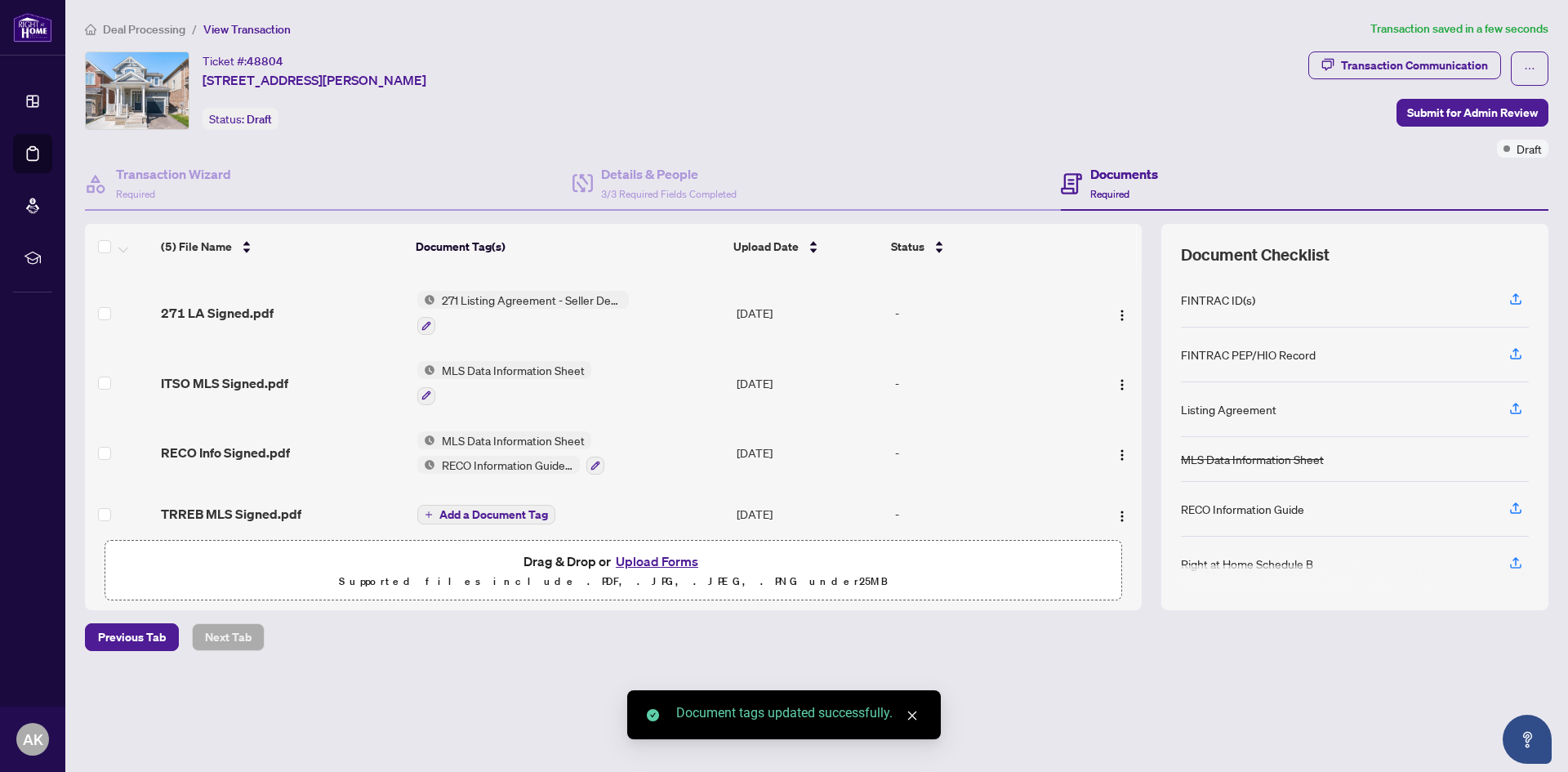
click at [570, 432] on span "MLS Data Information Sheet" at bounding box center [513, 440] width 156 height 18
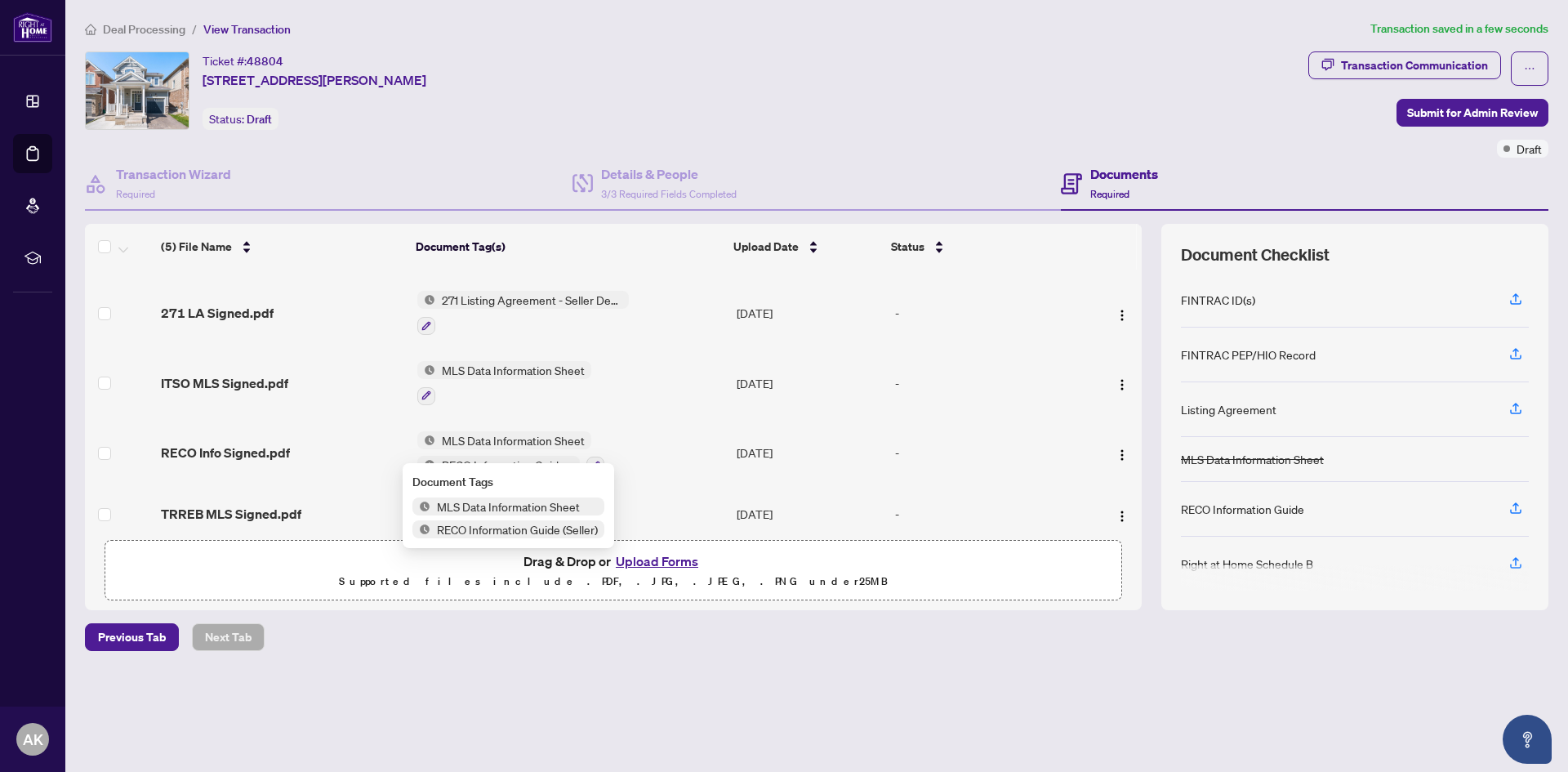
click at [544, 509] on span "MLS Data Information Sheet" at bounding box center [508, 506] width 156 height 18
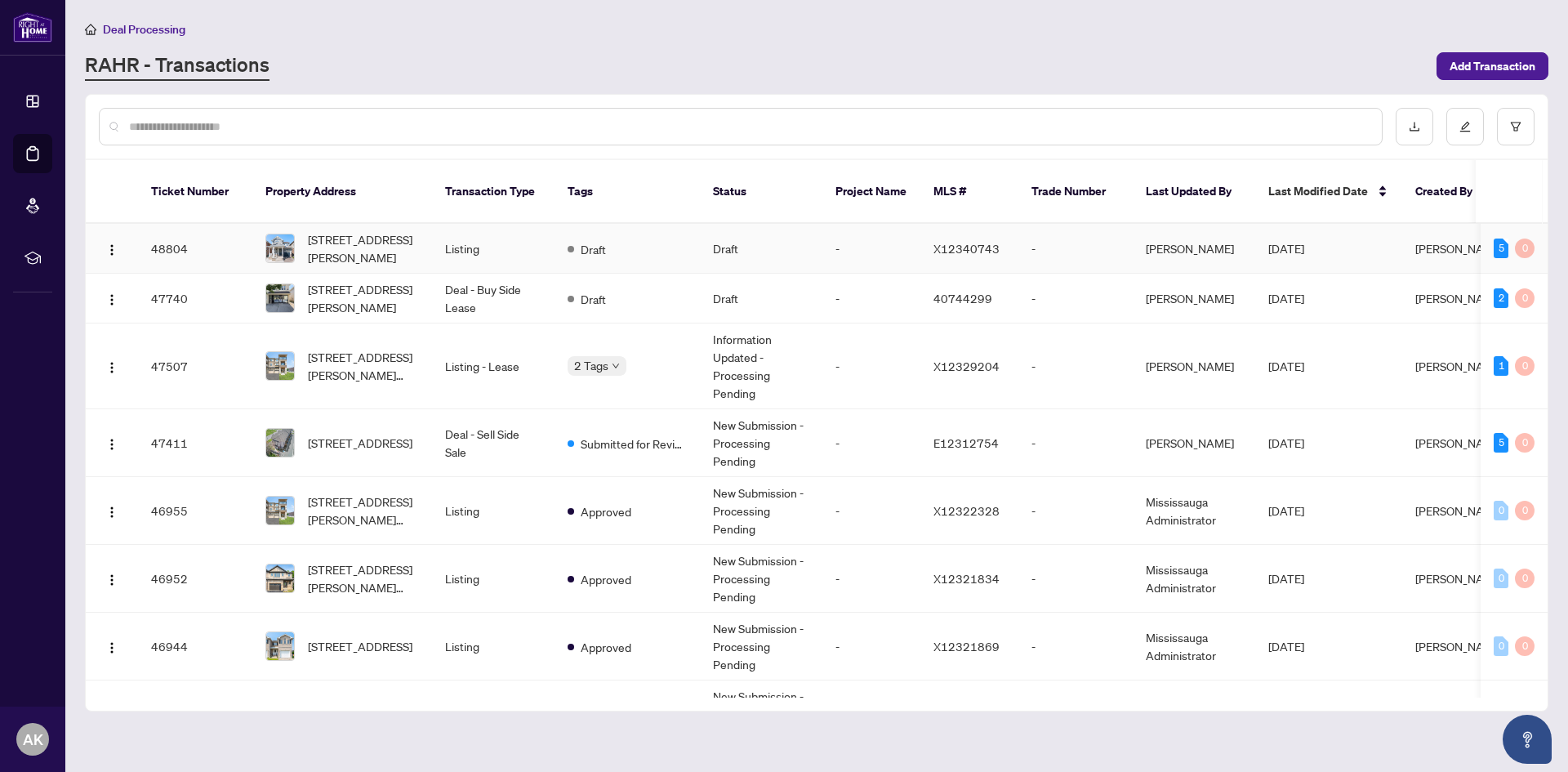
click at [348, 231] on span "[STREET_ADDRESS][PERSON_NAME]" at bounding box center [363, 248] width 111 height 36
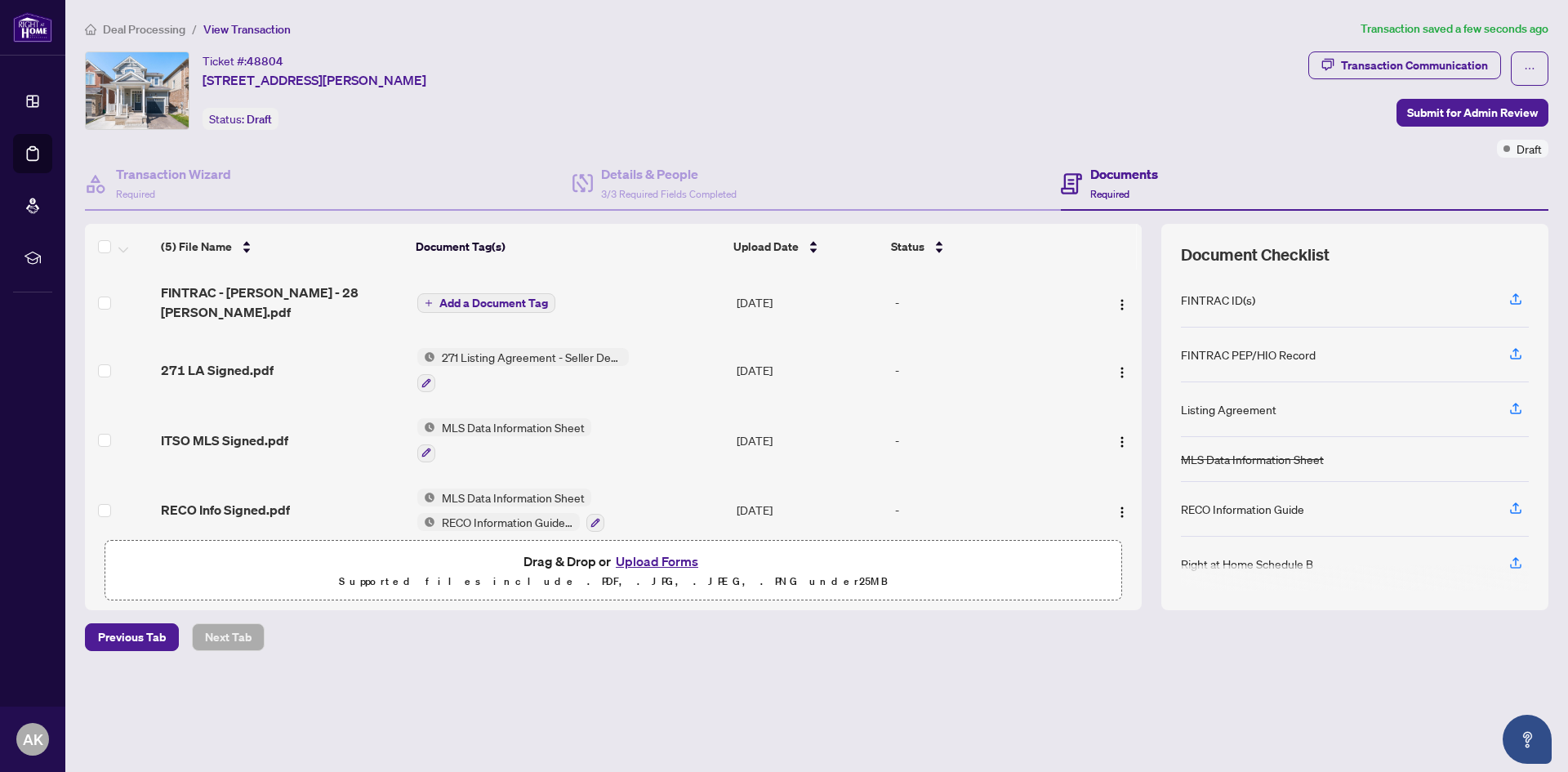
scroll to position [57, 0]
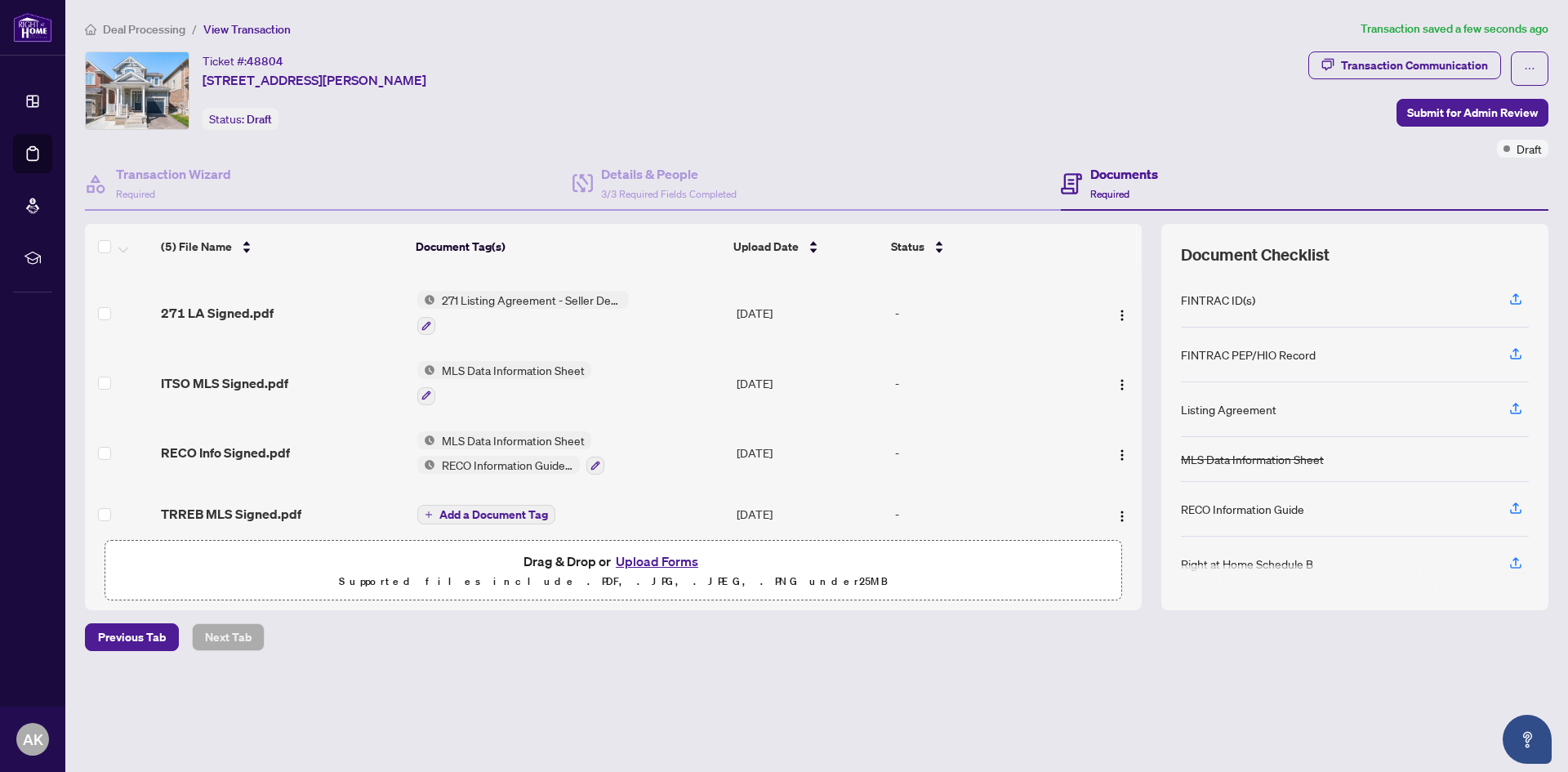
click at [642, 451] on td "MLS Data Information Sheet RECO Information Guide (Seller)" at bounding box center [571, 453] width 320 height 71
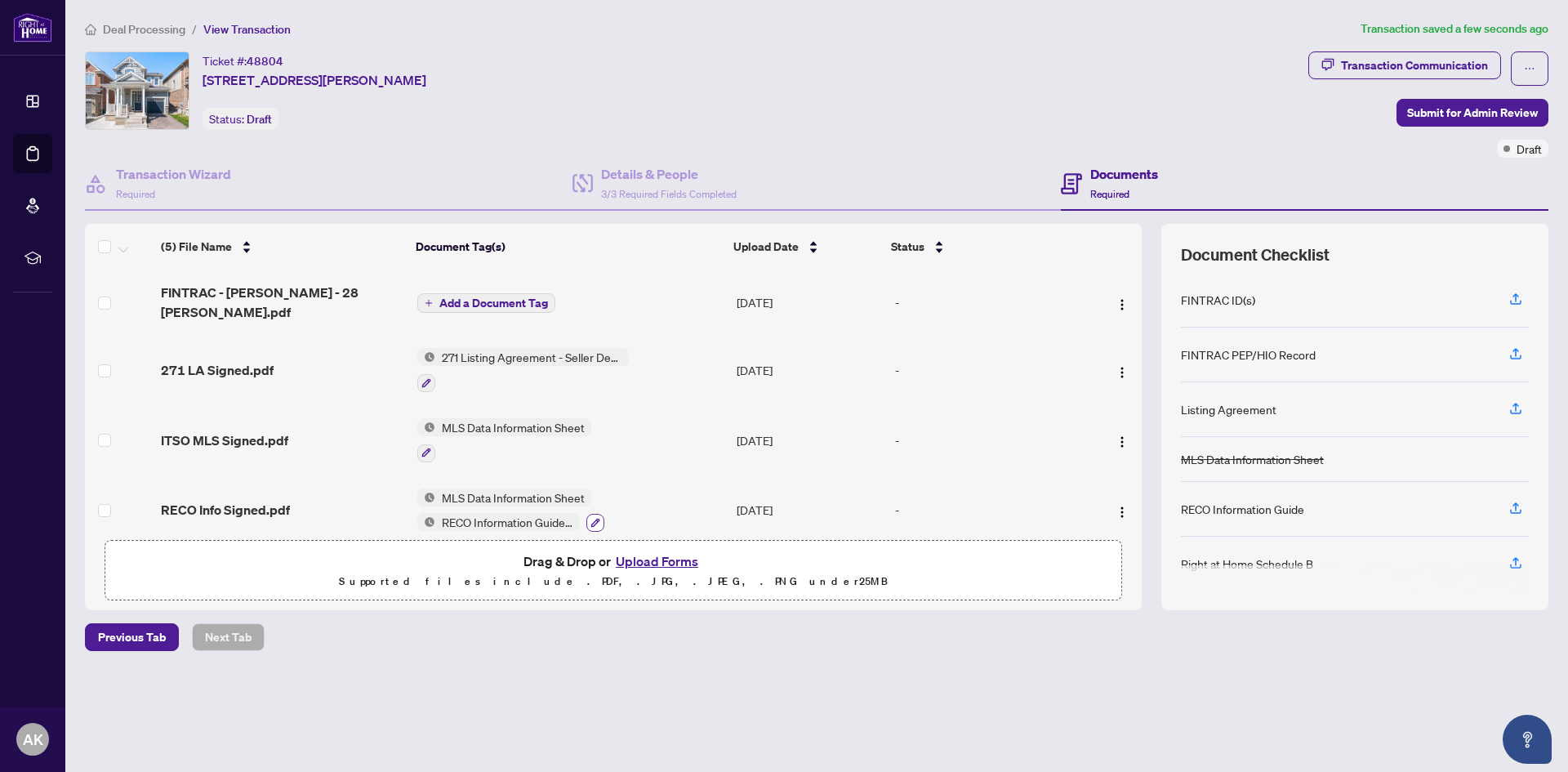
click at [595, 519] on icon "button" at bounding box center [595, 523] width 9 height 9
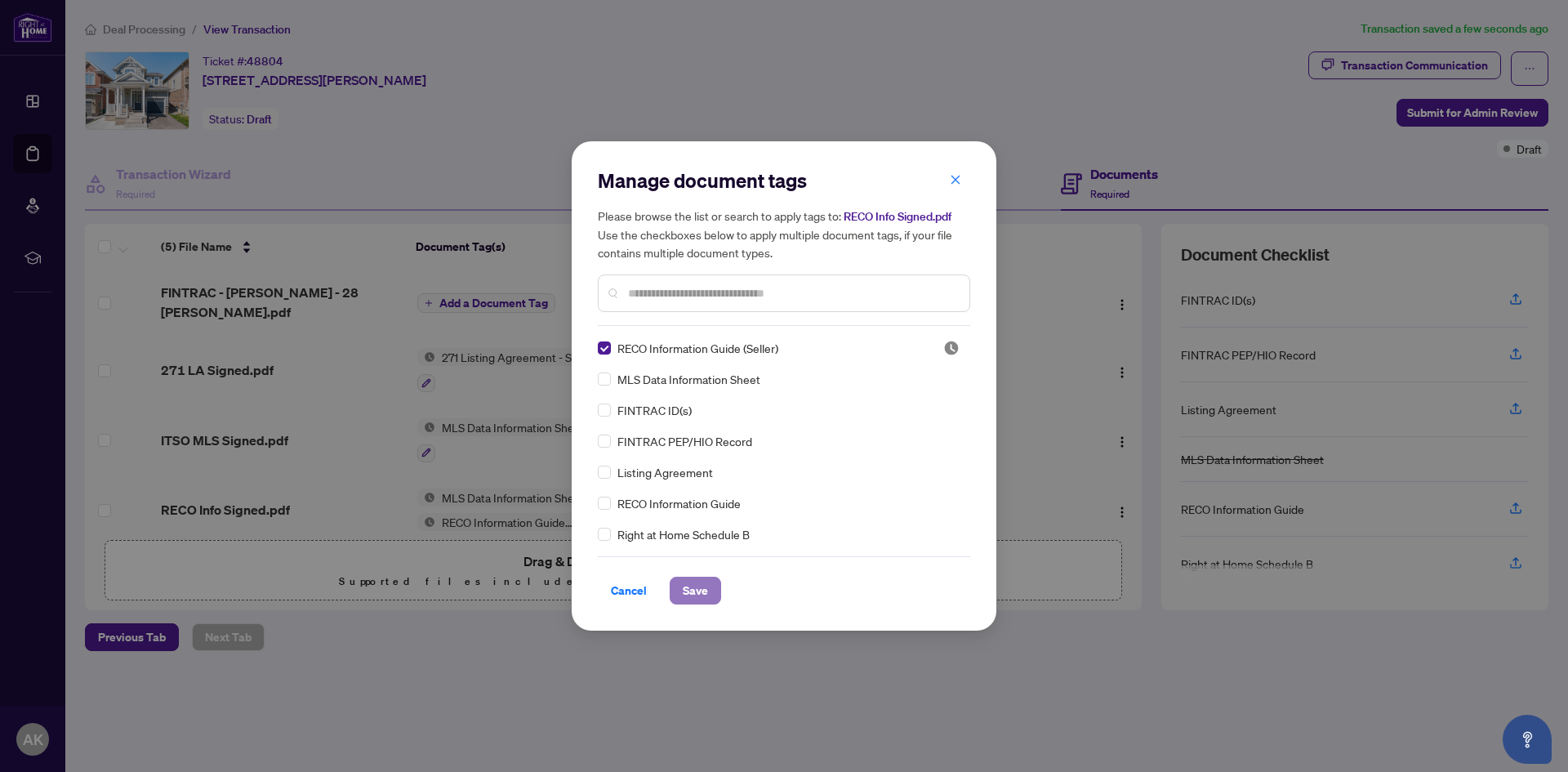
click at [696, 592] on span "Save" at bounding box center [696, 591] width 26 height 26
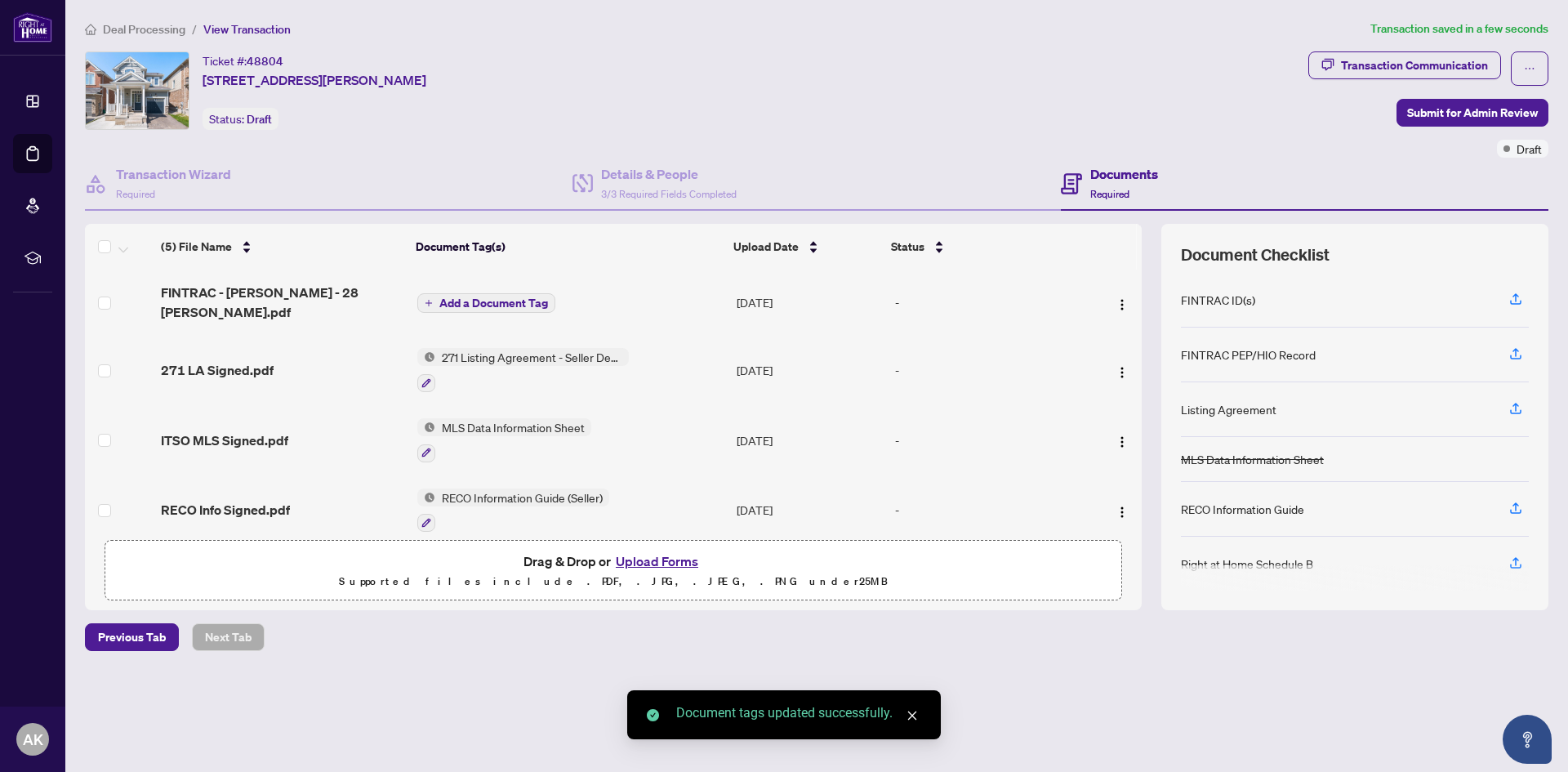
scroll to position [57, 0]
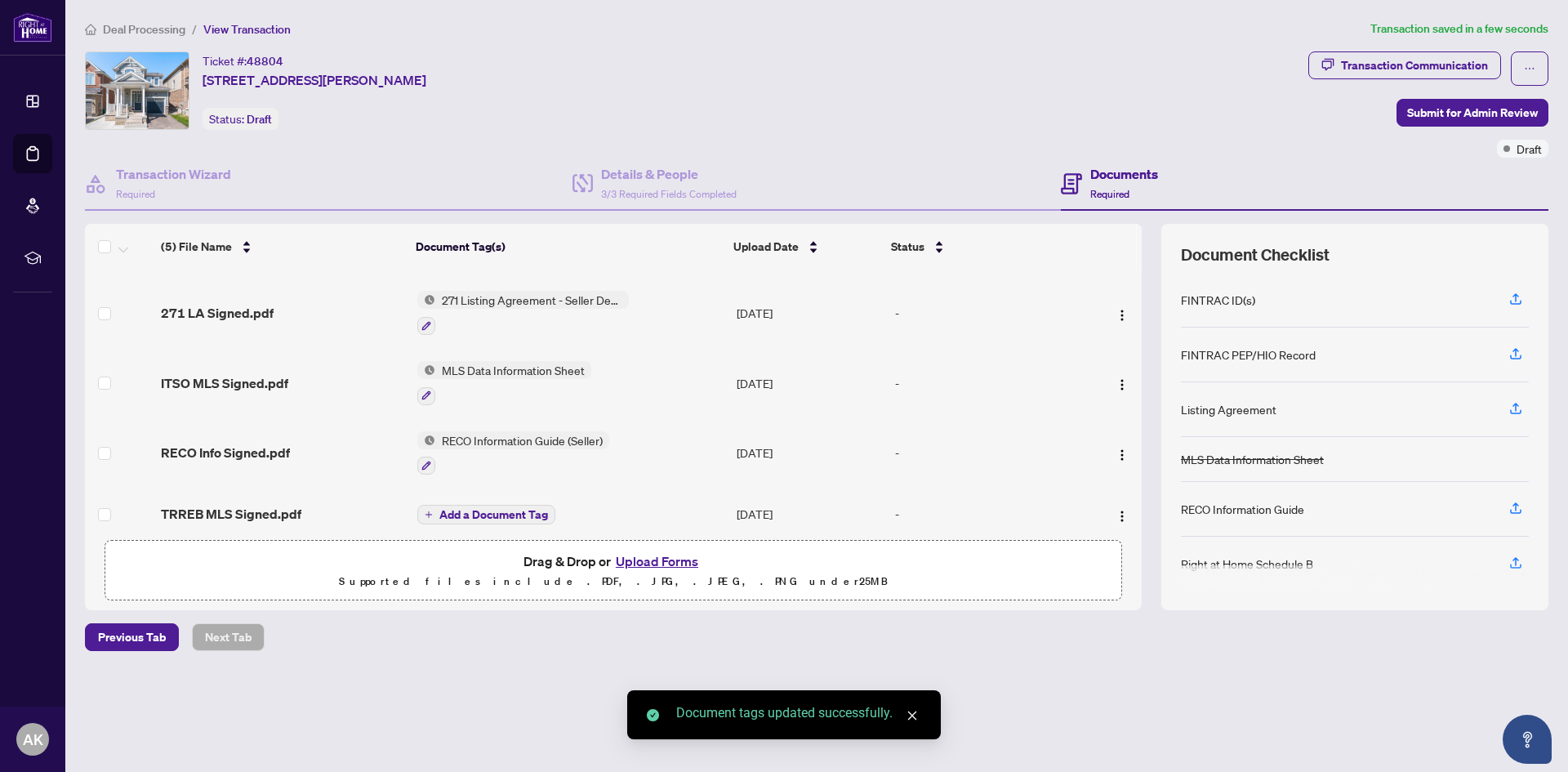
click at [451, 509] on span "Add a Document Tag" at bounding box center [494, 515] width 109 height 12
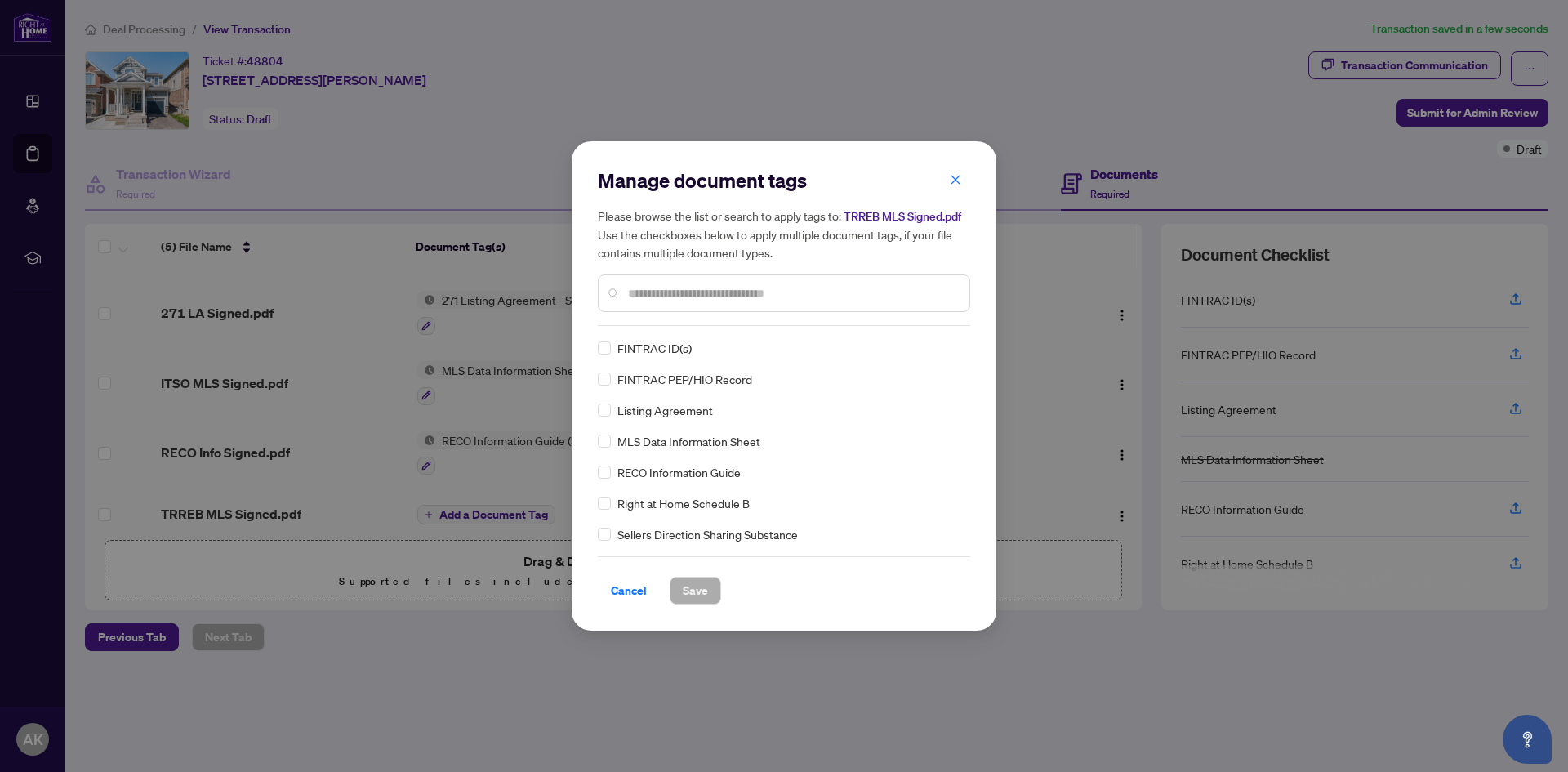
click at [673, 294] on input "text" at bounding box center [792, 293] width 329 height 18
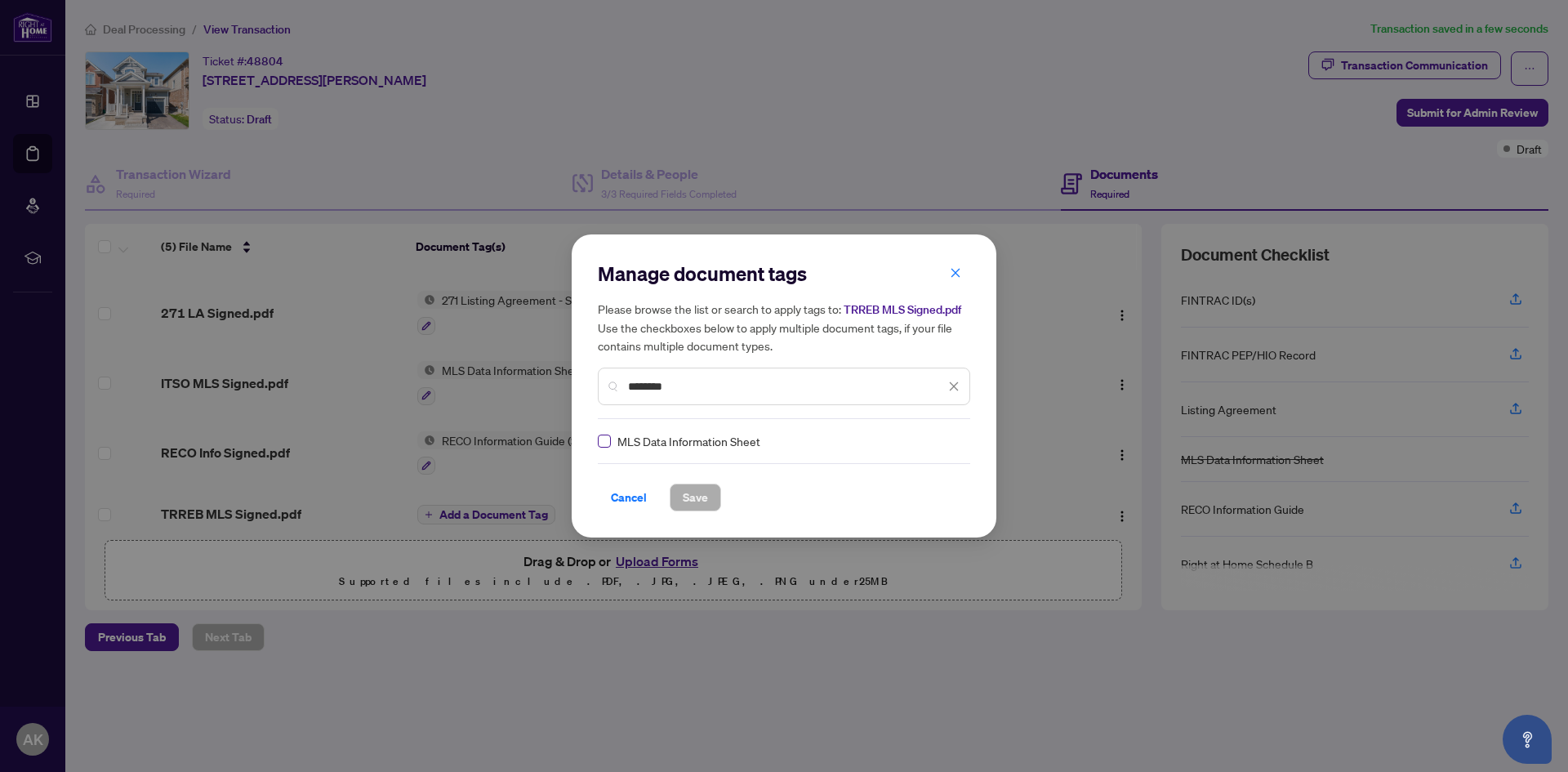
type input "********"
click at [704, 494] on button "Save" at bounding box center [696, 497] width 51 height 27
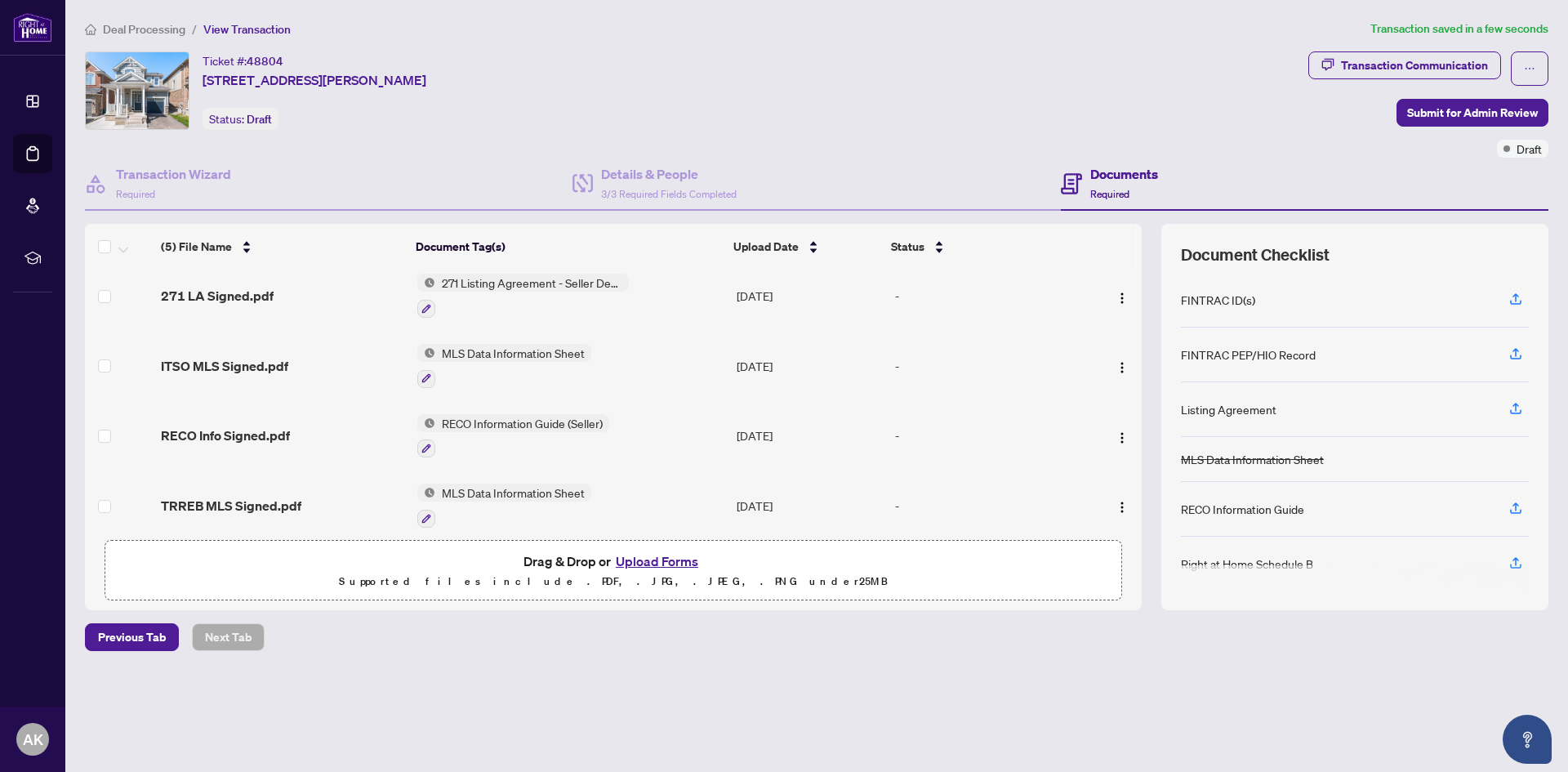
scroll to position [0, 0]
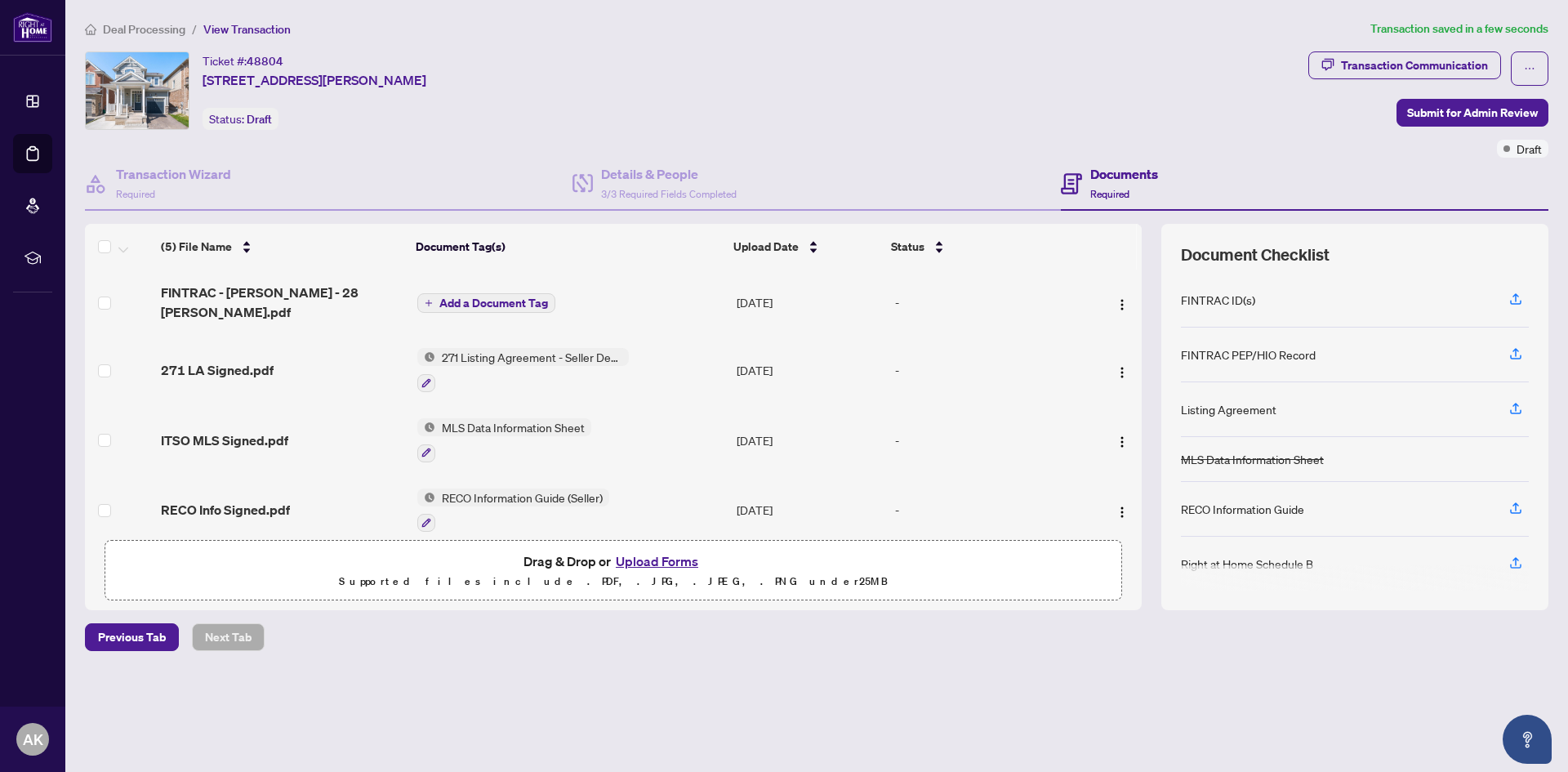
click at [504, 300] on span "Add a Document Tag" at bounding box center [494, 303] width 109 height 12
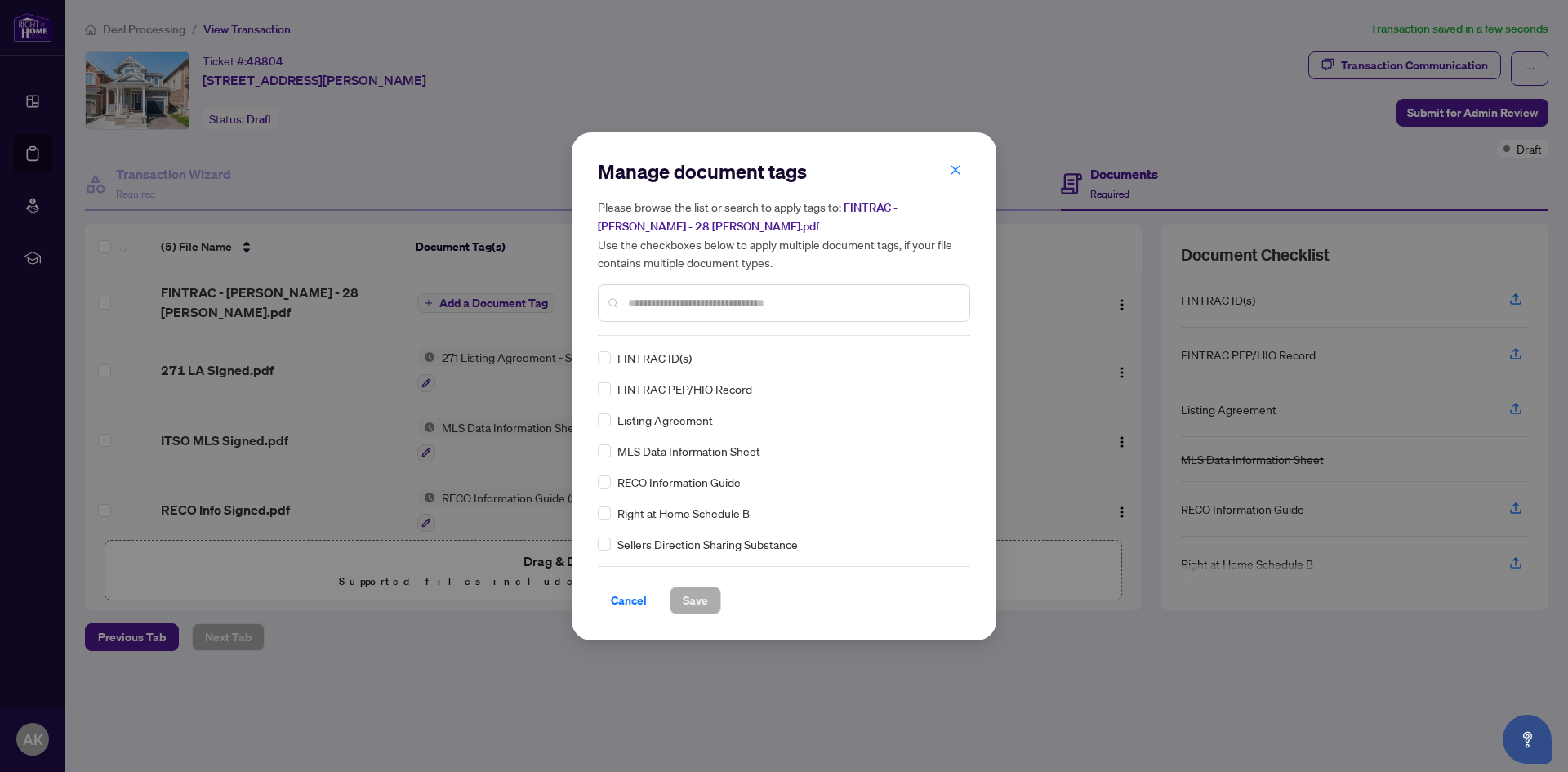
click at [699, 311] on input "text" at bounding box center [792, 303] width 329 height 18
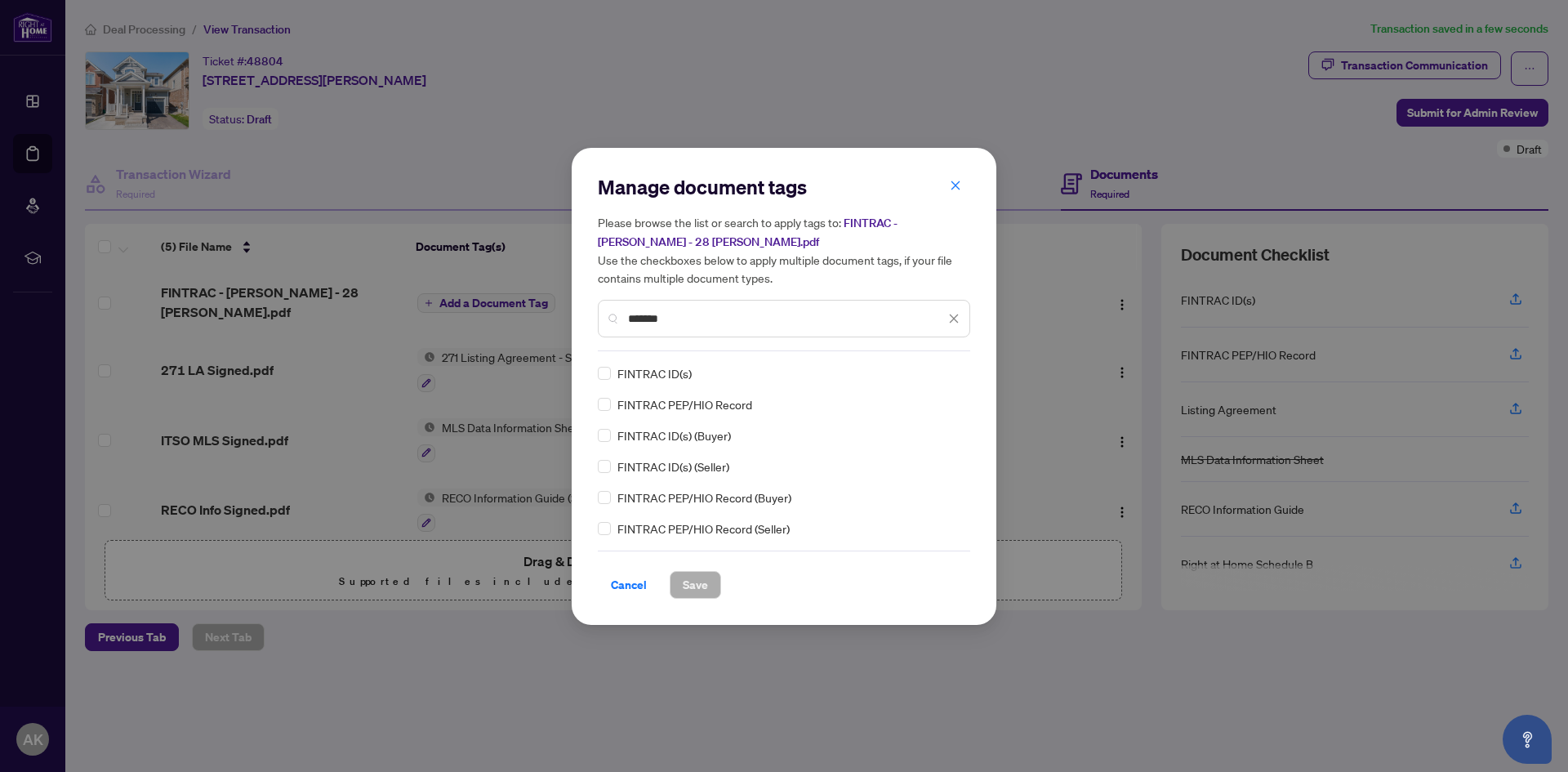
drag, startPoint x: 670, startPoint y: 316, endPoint x: 537, endPoint y: 316, distance: 133.0
click at [537, 316] on div "Manage document tags Please browse the list or search to apply tags to: FINTRAC…" at bounding box center [784, 386] width 1568 height 772
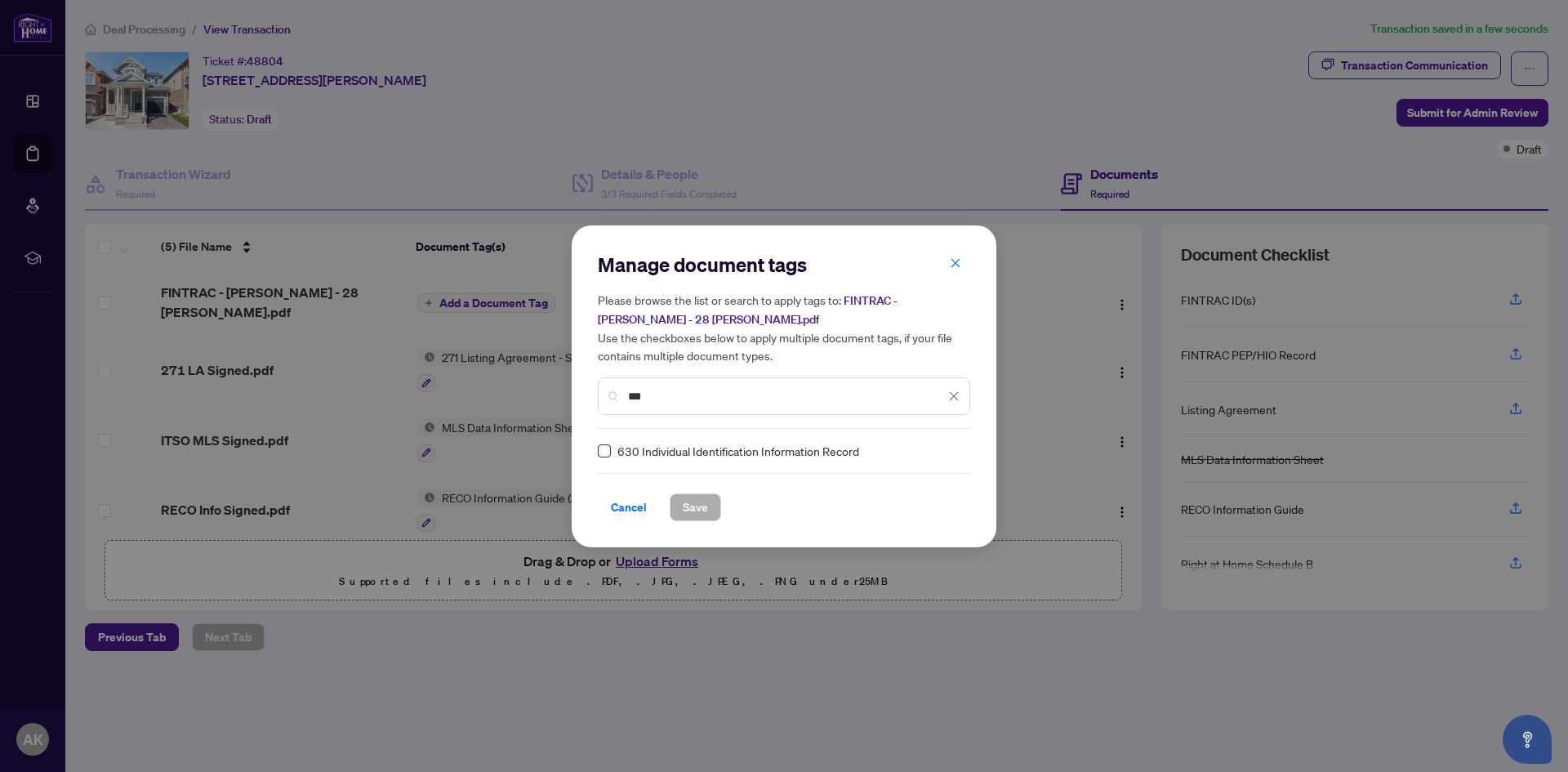
type input "***"
click at [700, 511] on span "Save" at bounding box center [696, 507] width 26 height 26
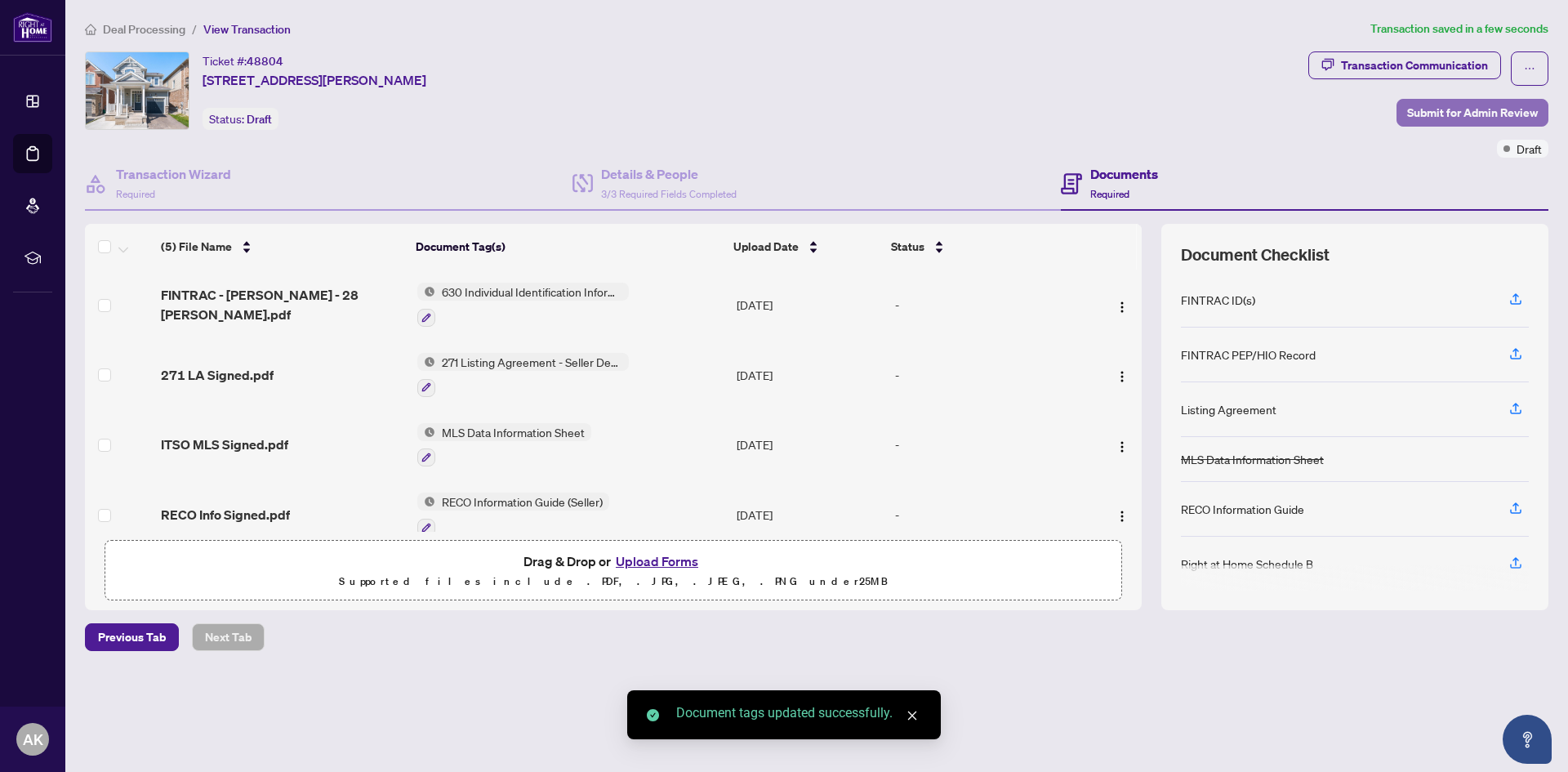
click at [1441, 112] on span "Submit for Admin Review" at bounding box center [1472, 113] width 131 height 26
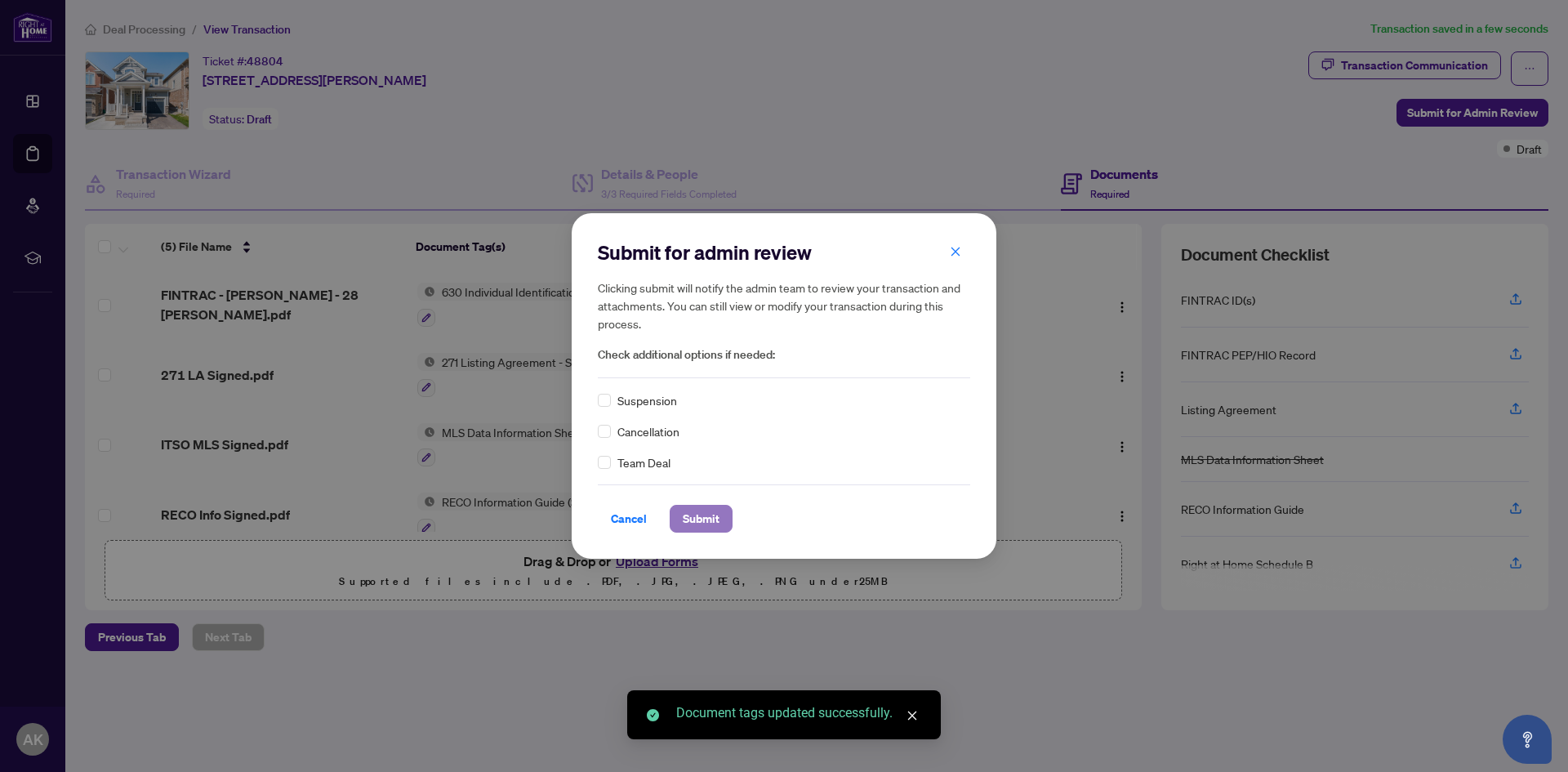
click at [698, 529] on span "Submit" at bounding box center [701, 518] width 36 height 26
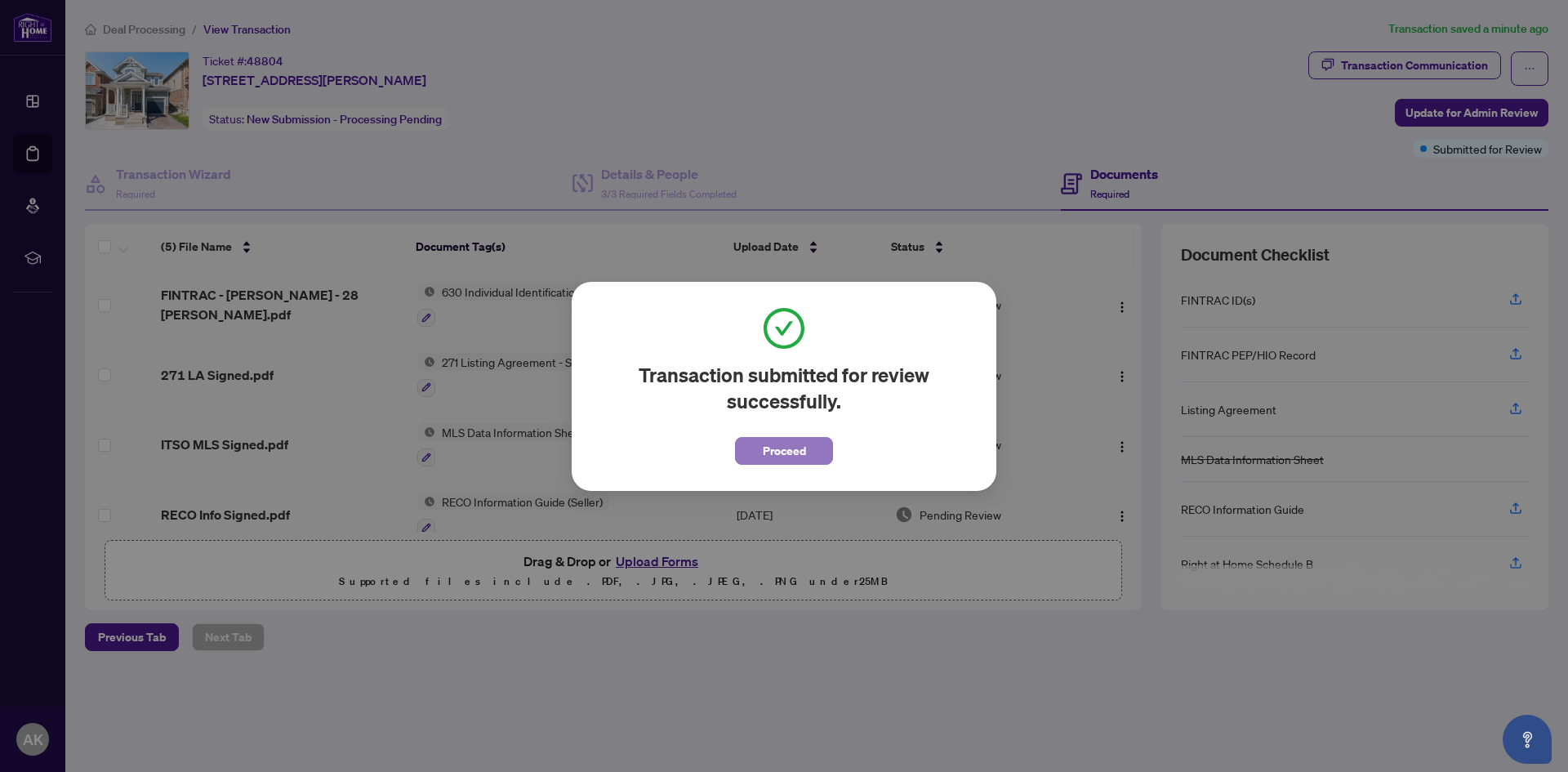
click at [776, 451] on span "Proceed" at bounding box center [785, 450] width 43 height 26
